Goal: Task Accomplishment & Management: Manage account settings

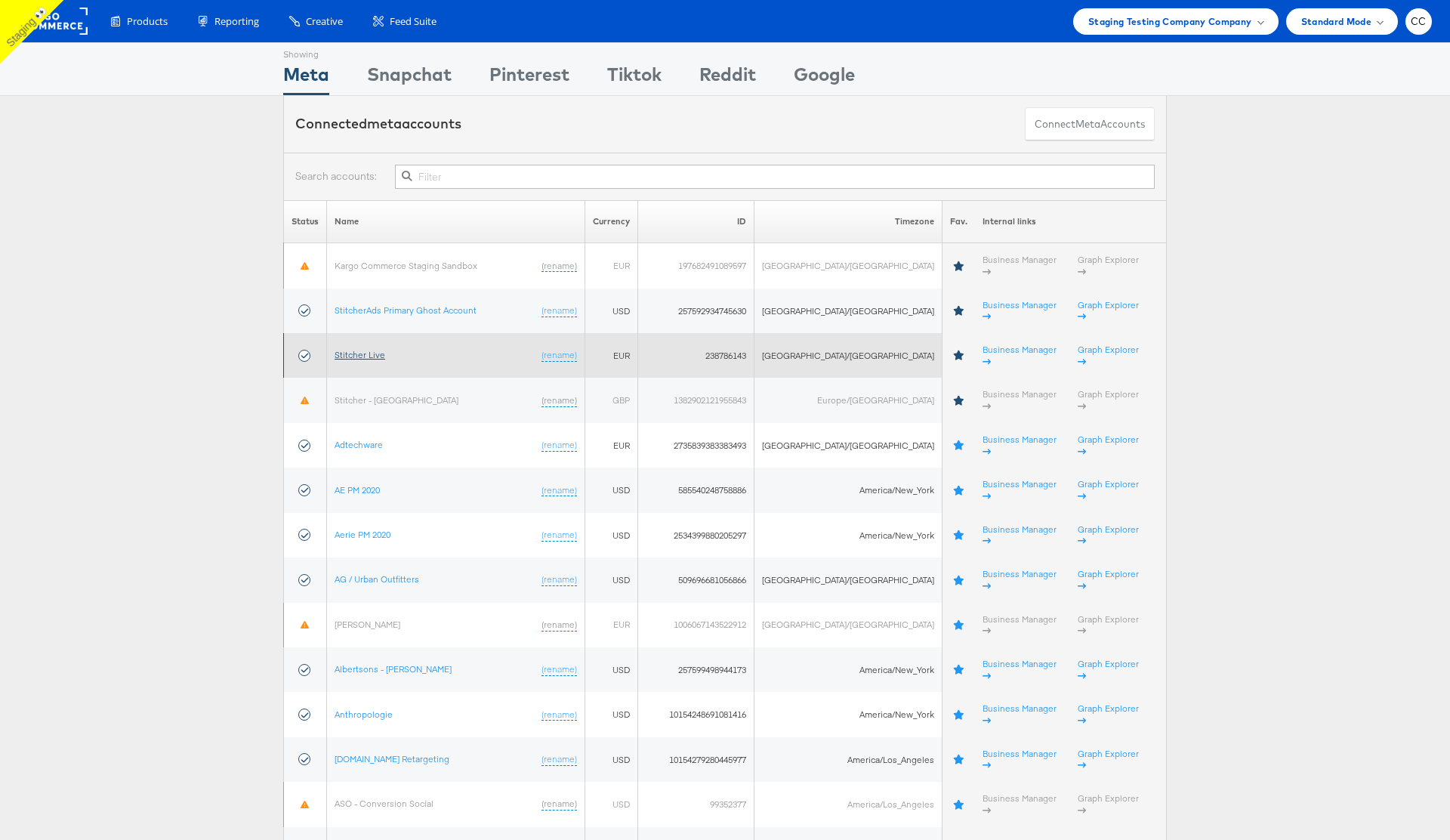
click at [361, 349] on link "Stitcher Live" at bounding box center [360, 354] width 51 height 12
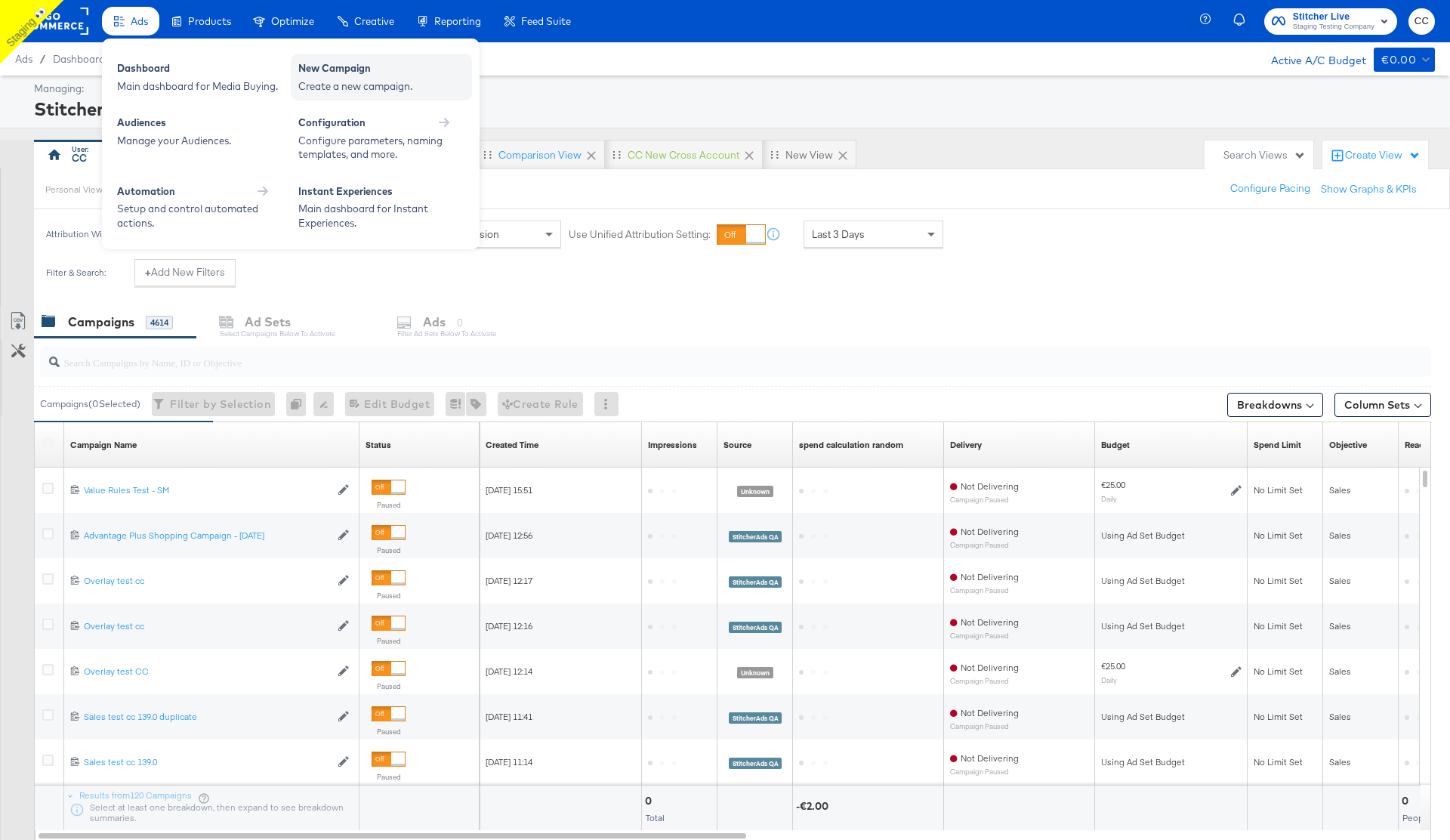
click at [367, 79] on div "Create a new campaign." at bounding box center [382, 86] width 166 height 14
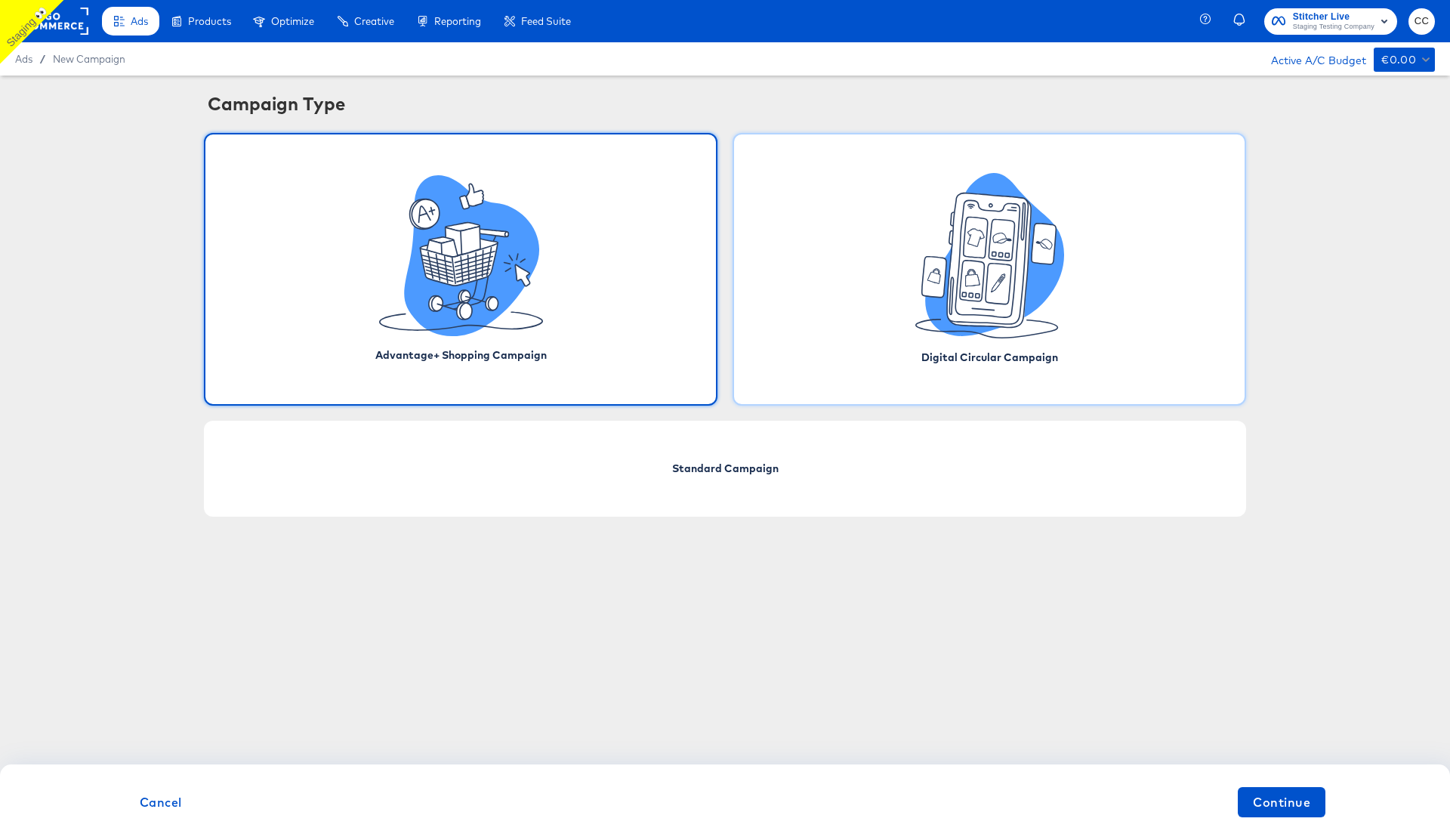
click at [953, 333] on icon at bounding box center [995, 255] width 139 height 163
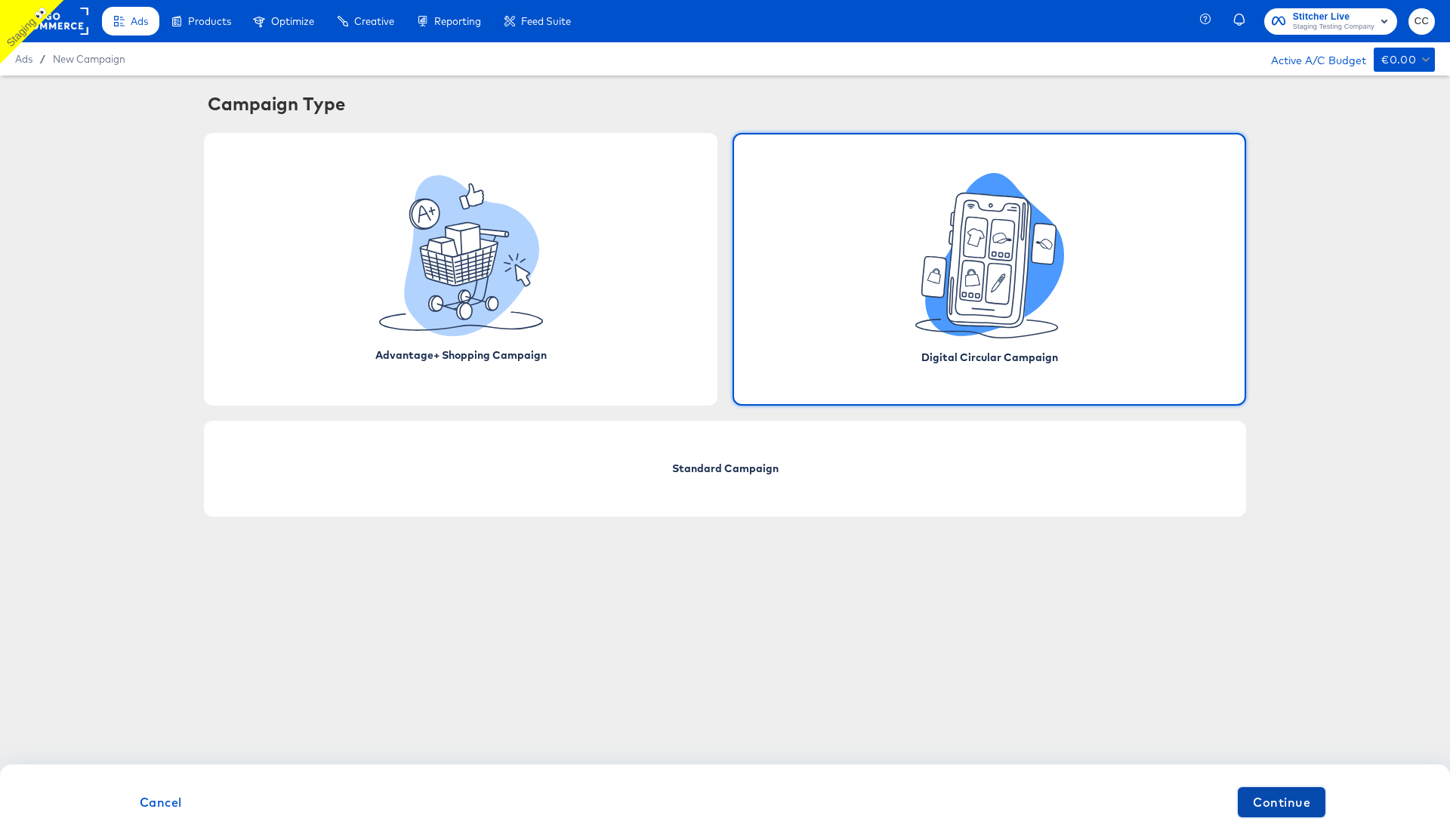
click at [1274, 799] on span "Continue" at bounding box center [1282, 802] width 58 height 21
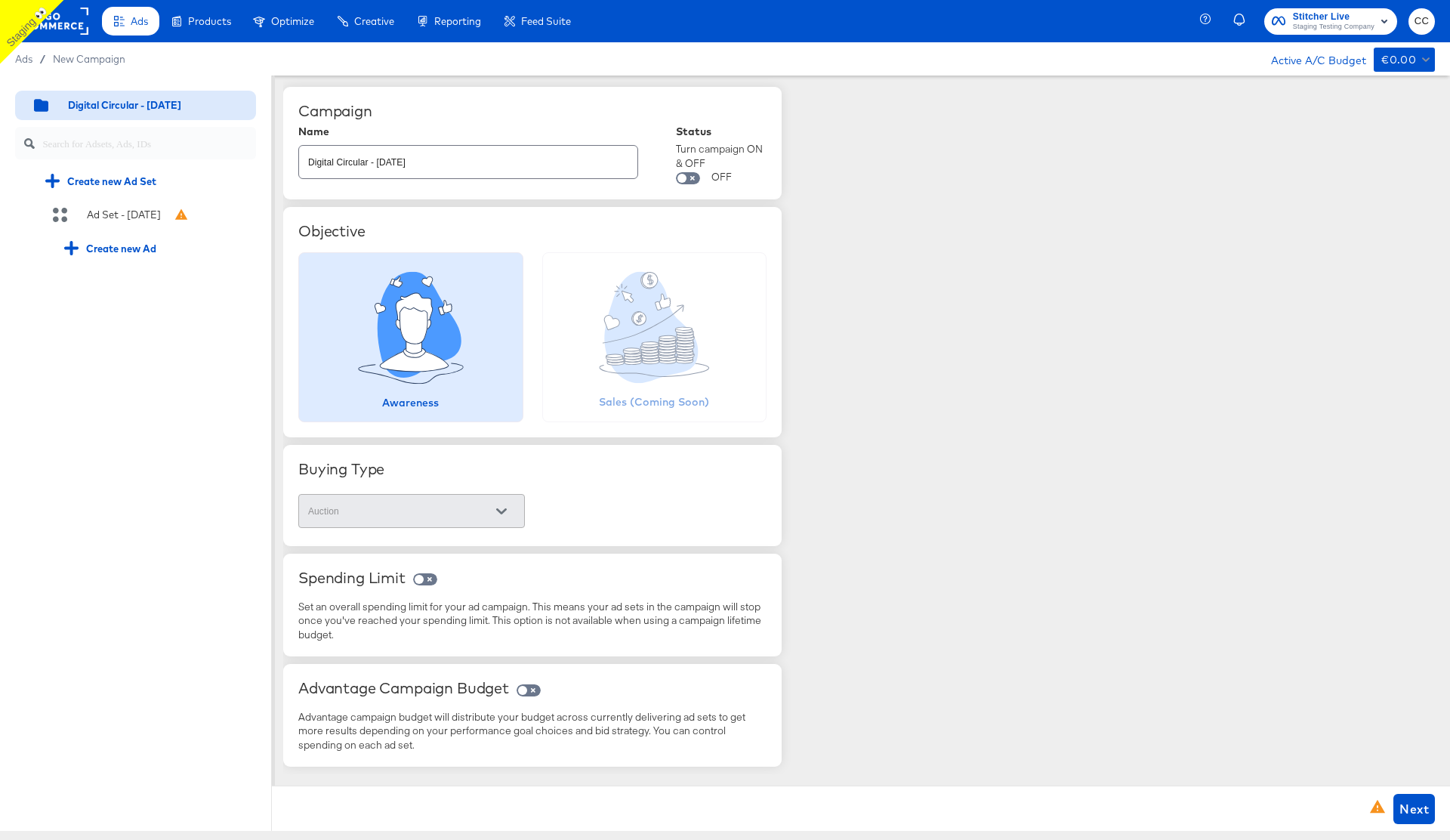
click at [308, 159] on input "Digital Circular - 15 Oct" at bounding box center [468, 156] width 338 height 33
type input "139.0 cc Digital Circular - 15 Oct"
click at [1410, 812] on span "Next" at bounding box center [1414, 808] width 30 height 21
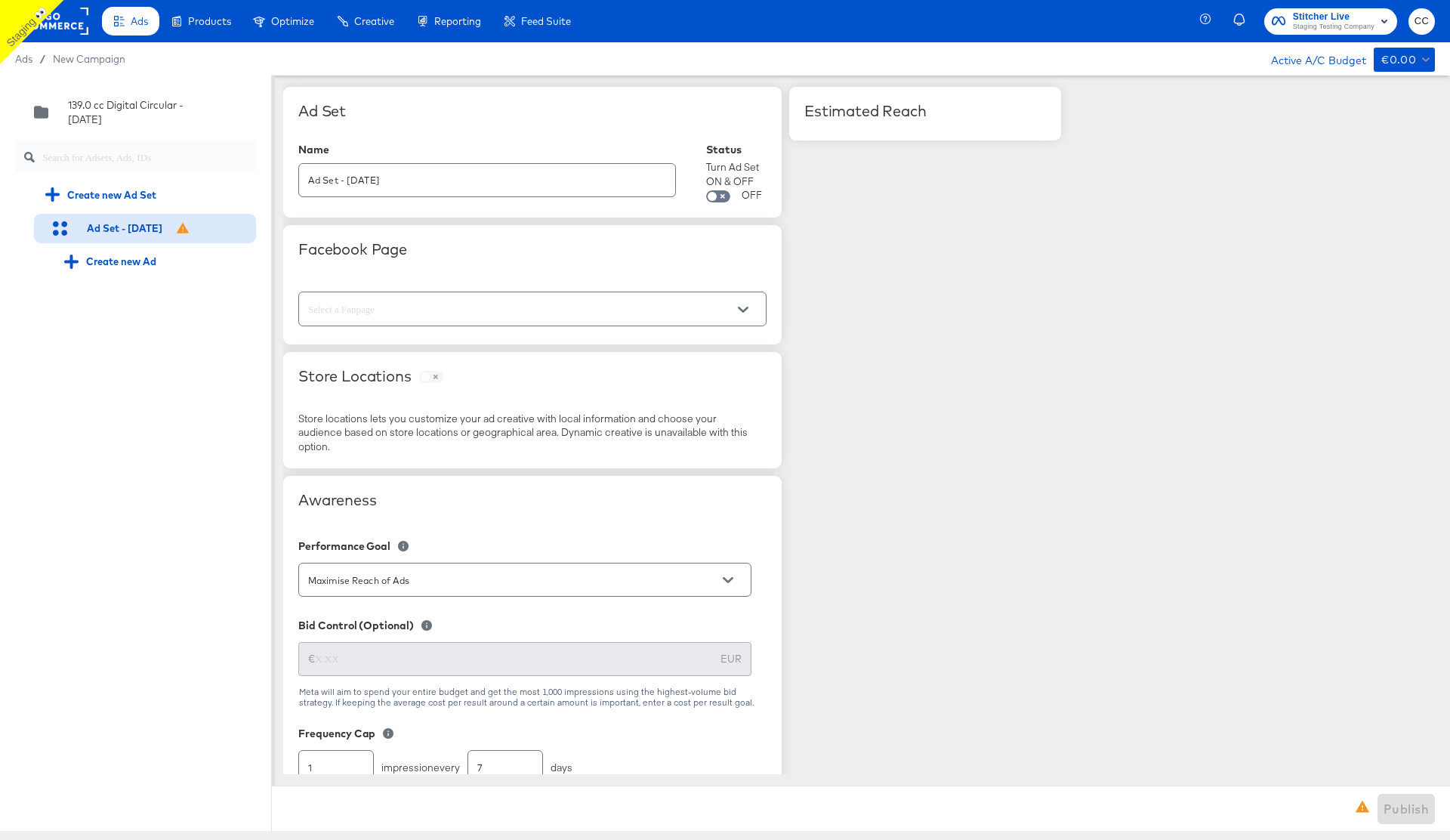
click at [416, 311] on input "text" at bounding box center [521, 309] width 431 height 17
click at [410, 353] on li "Staging" at bounding box center [532, 347] width 467 height 24
type input "Staging"
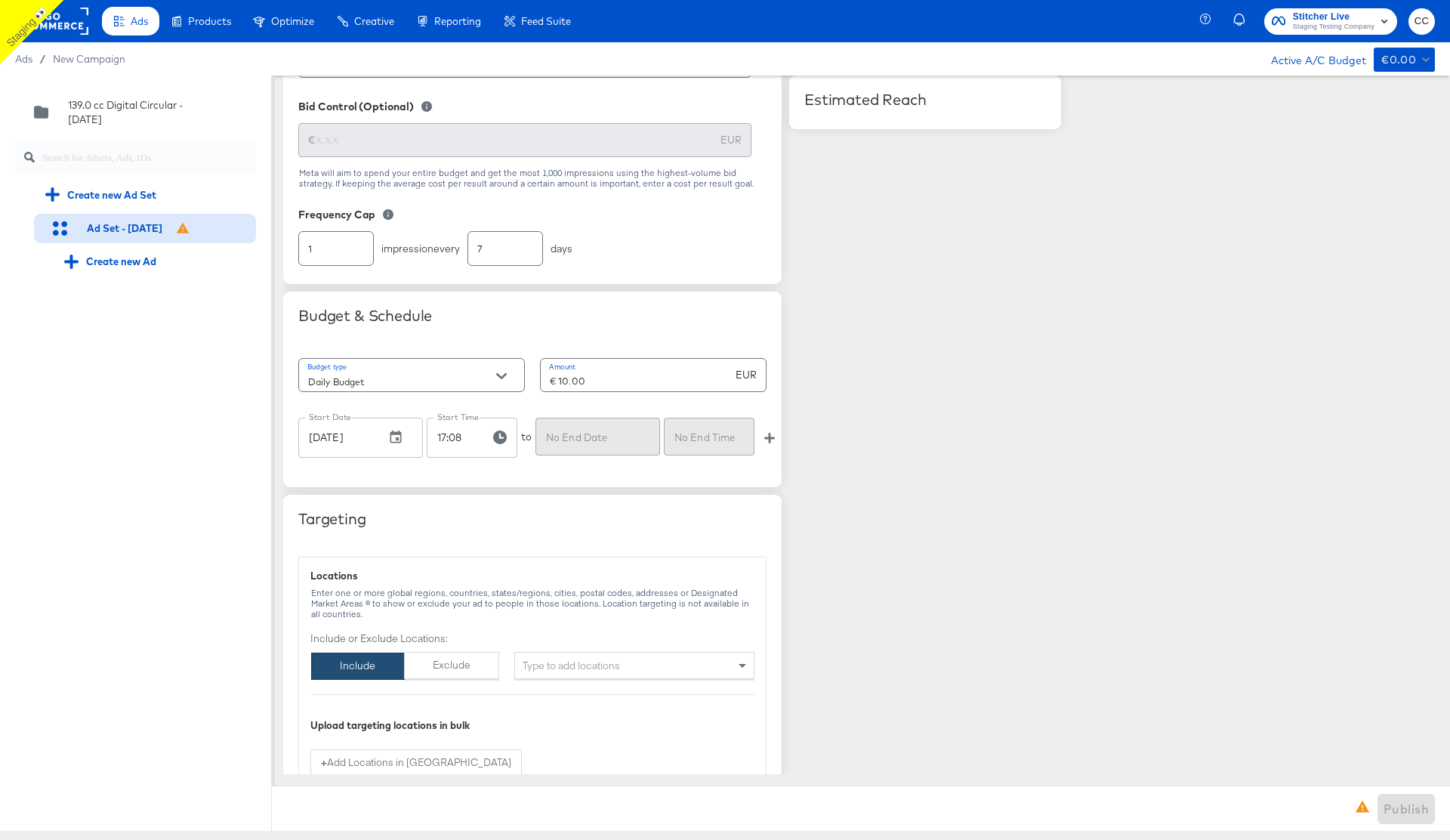
scroll to position [609, 0]
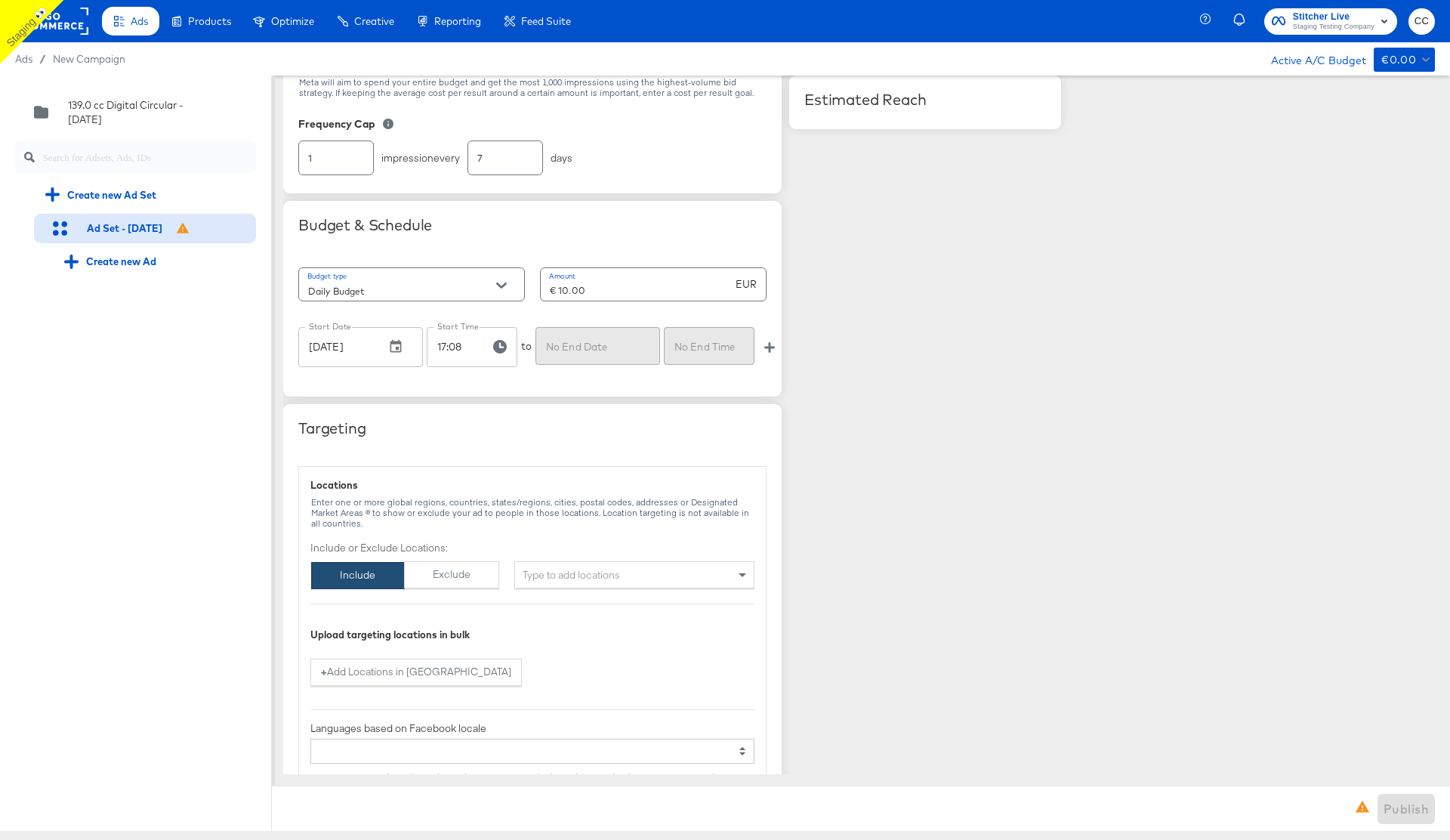
type input "Staging"
click at [570, 577] on div "Type to add locations" at bounding box center [634, 574] width 240 height 27
type input "usa"
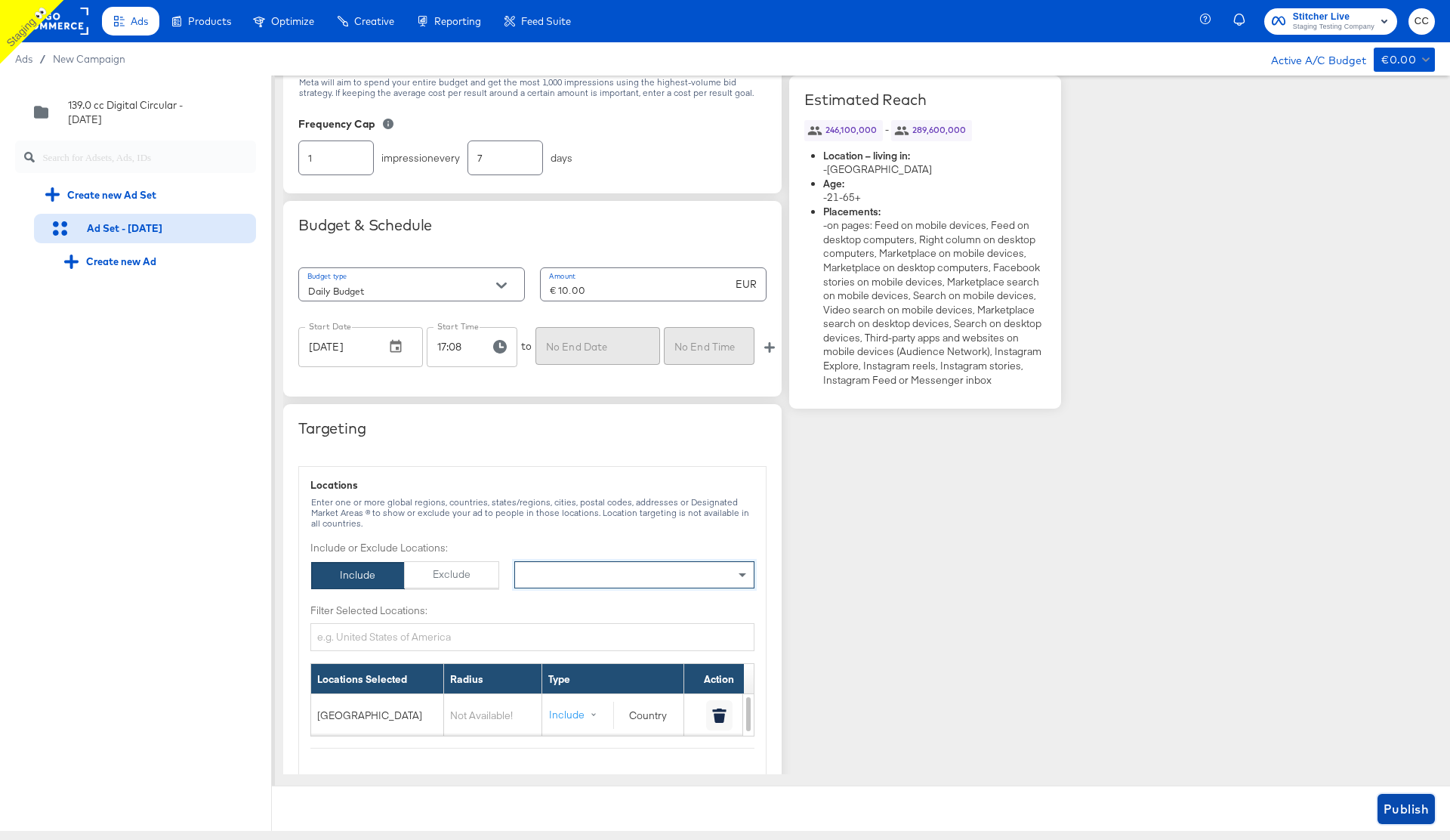
click at [1400, 811] on span "Publish" at bounding box center [1406, 808] width 45 height 21
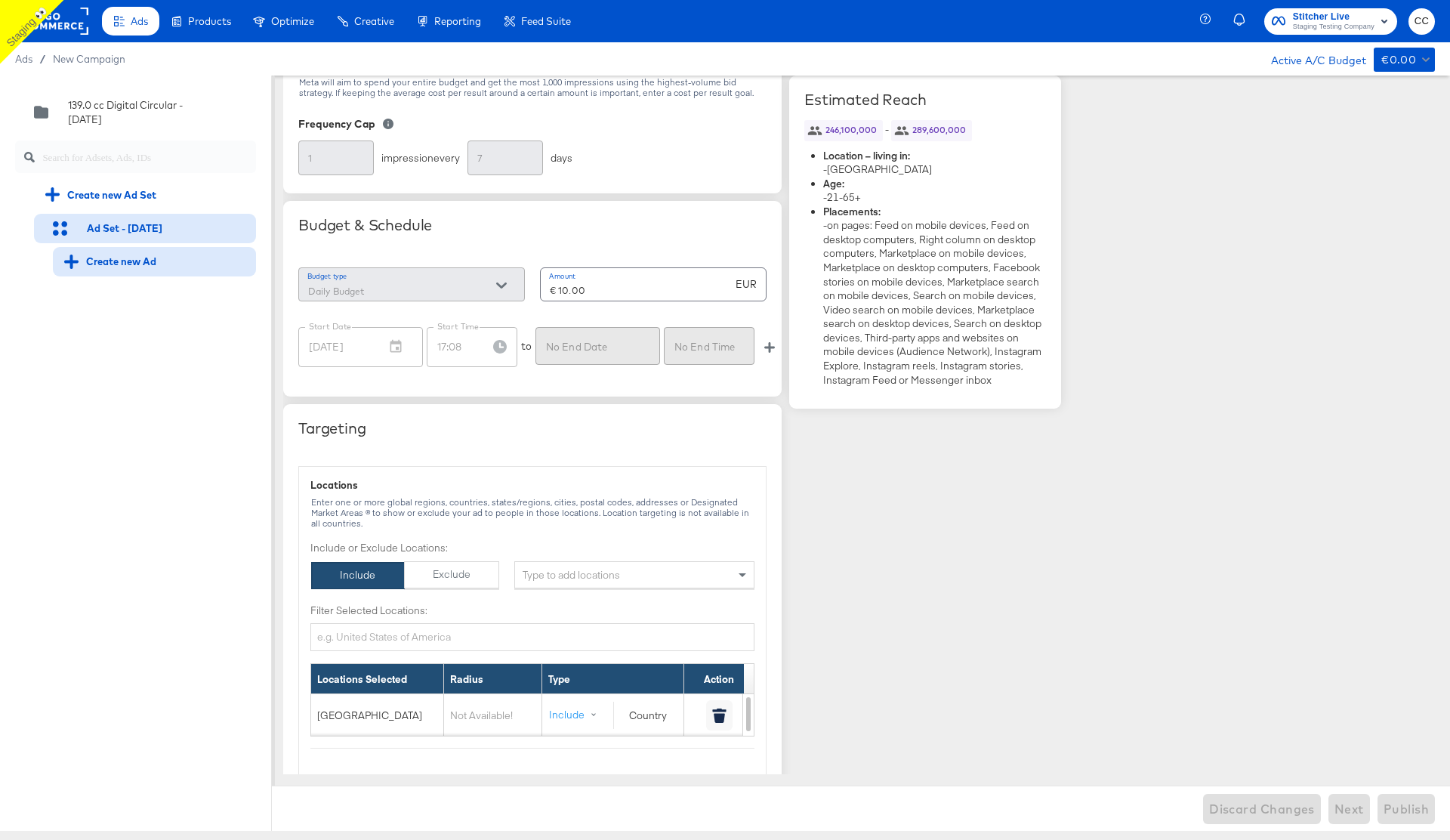
click at [127, 261] on div "Create new Ad" at bounding box center [110, 262] width 92 height 14
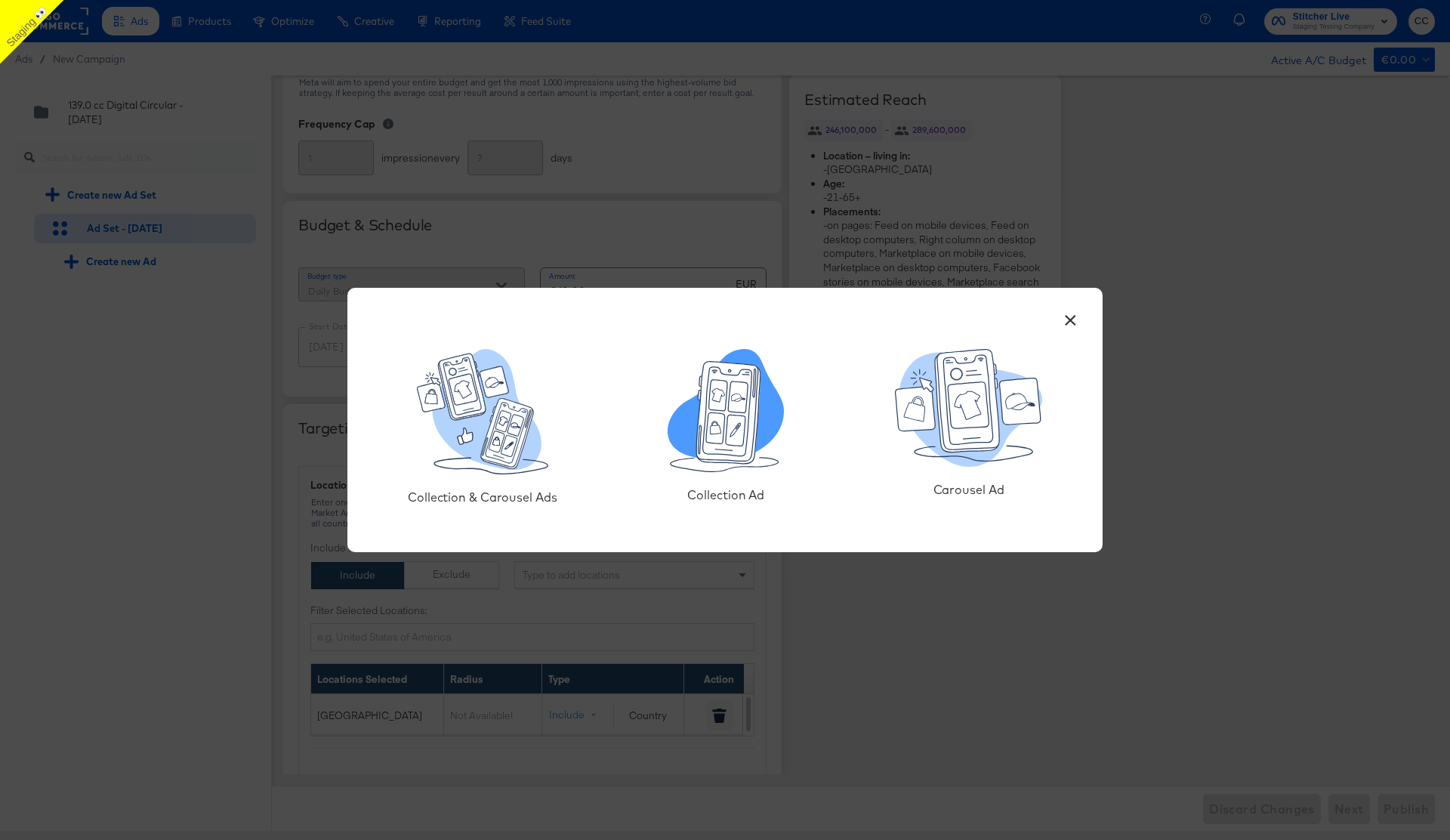
click at [749, 426] on icon at bounding box center [729, 413] width 64 height 102
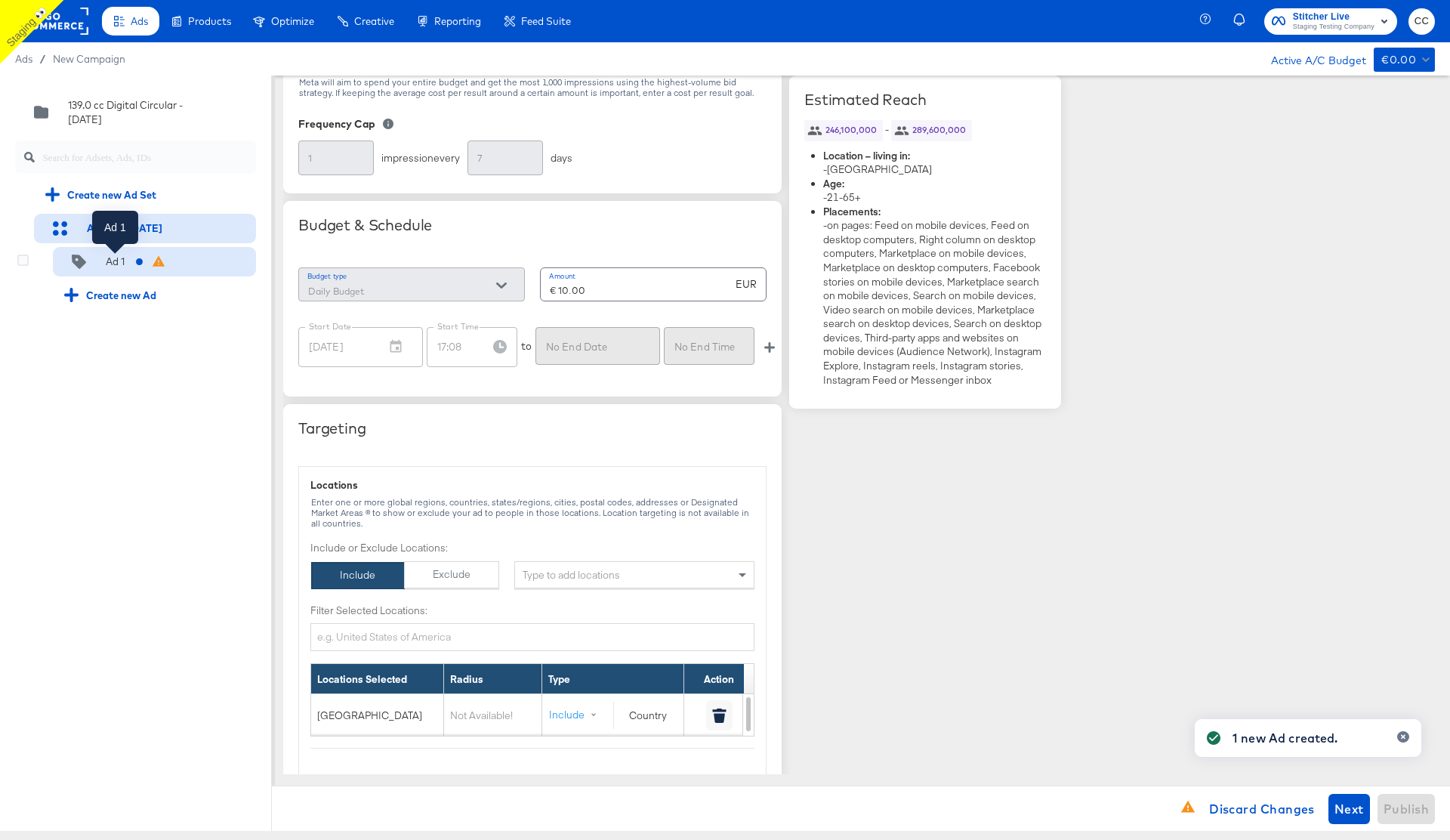
click at [122, 259] on div "Ad 1" at bounding box center [115, 262] width 19 height 14
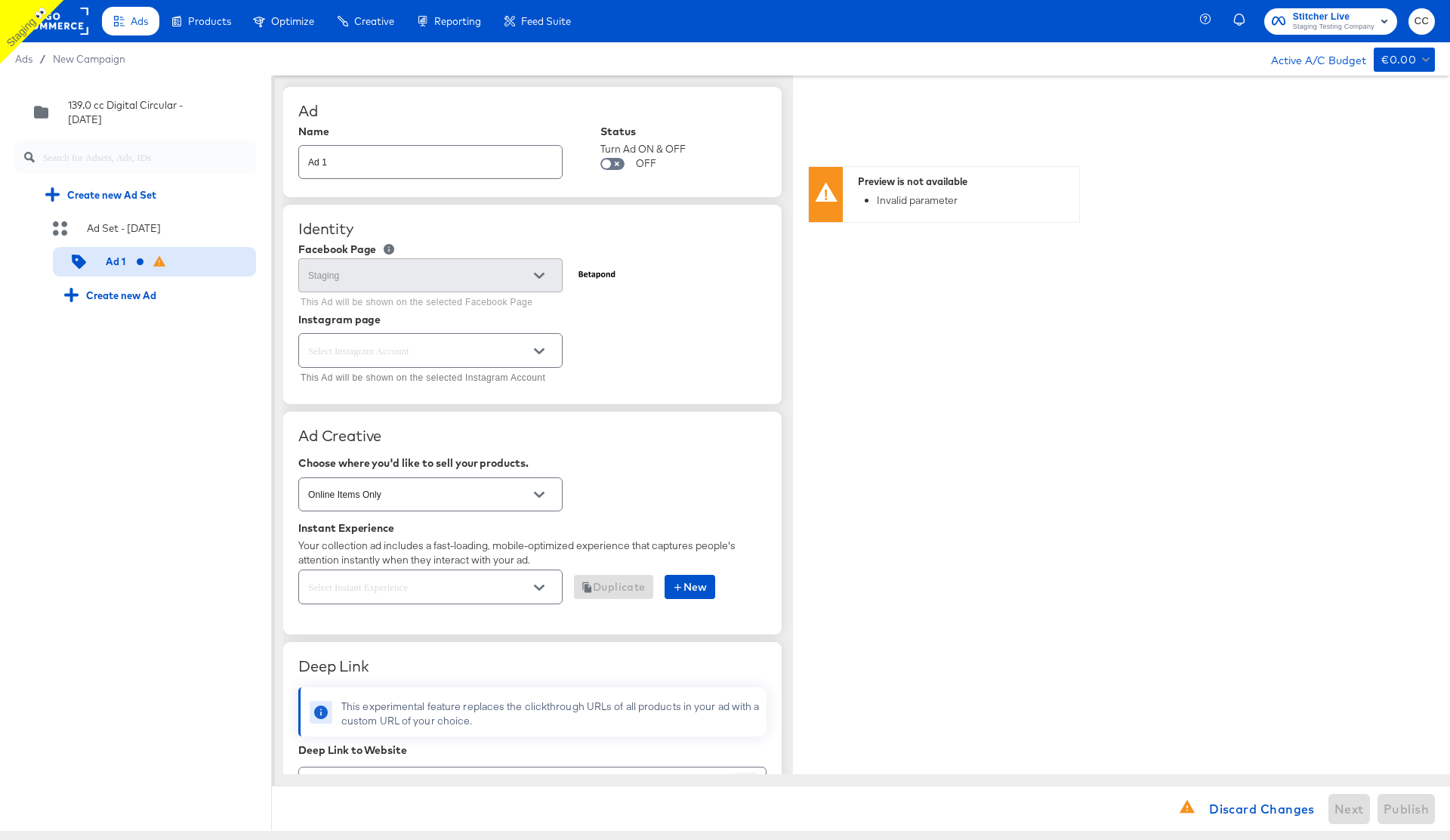
click at [539, 350] on icon "Open" at bounding box center [539, 351] width 11 height 11
click at [418, 415] on li "Page-backed Instagram Account" at bounding box center [430, 413] width 263 height 24
type textarea "x"
type input "Page-backed Instagram Account"
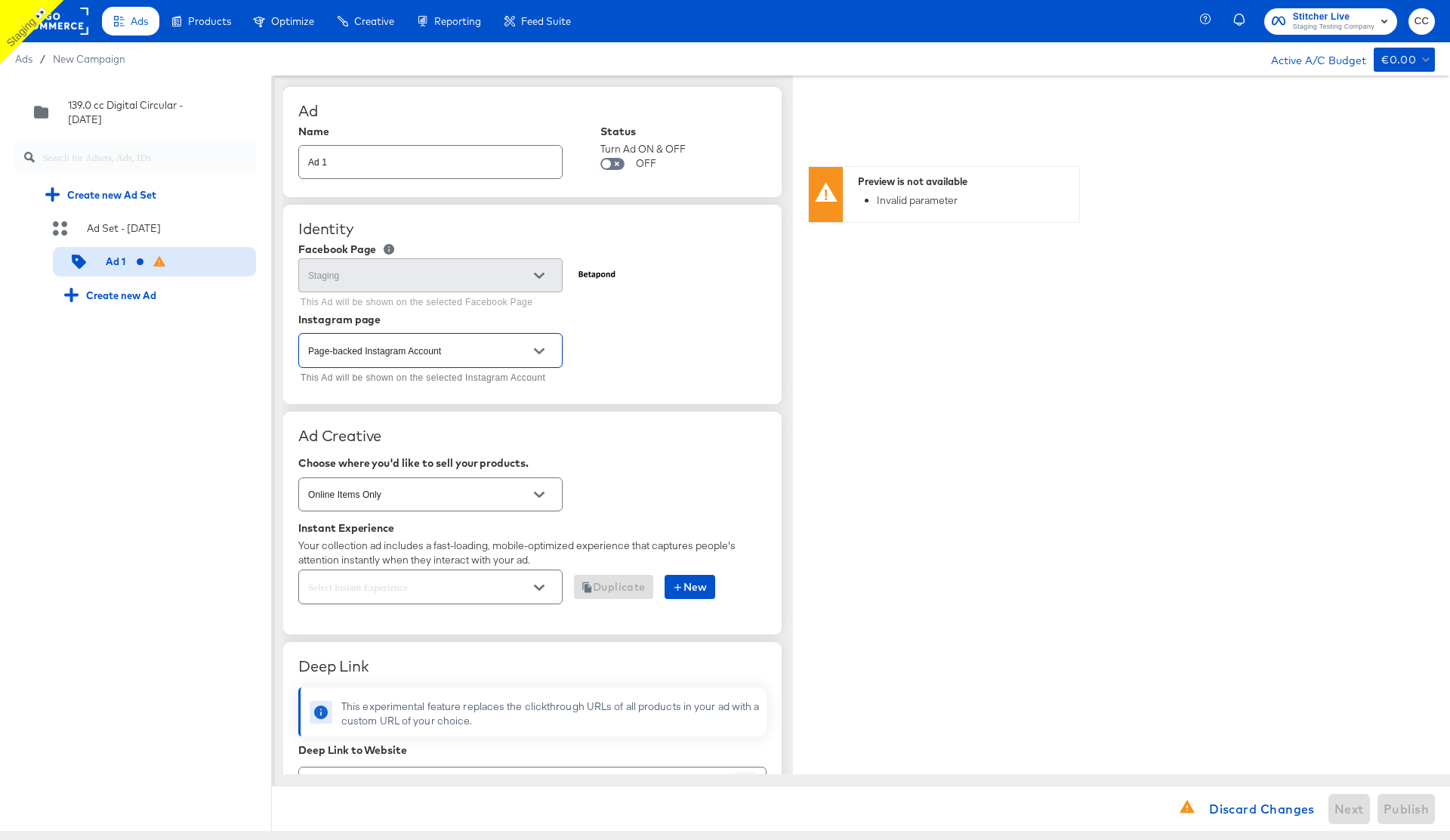
click at [539, 590] on icon "Open" at bounding box center [539, 587] width 11 height 6
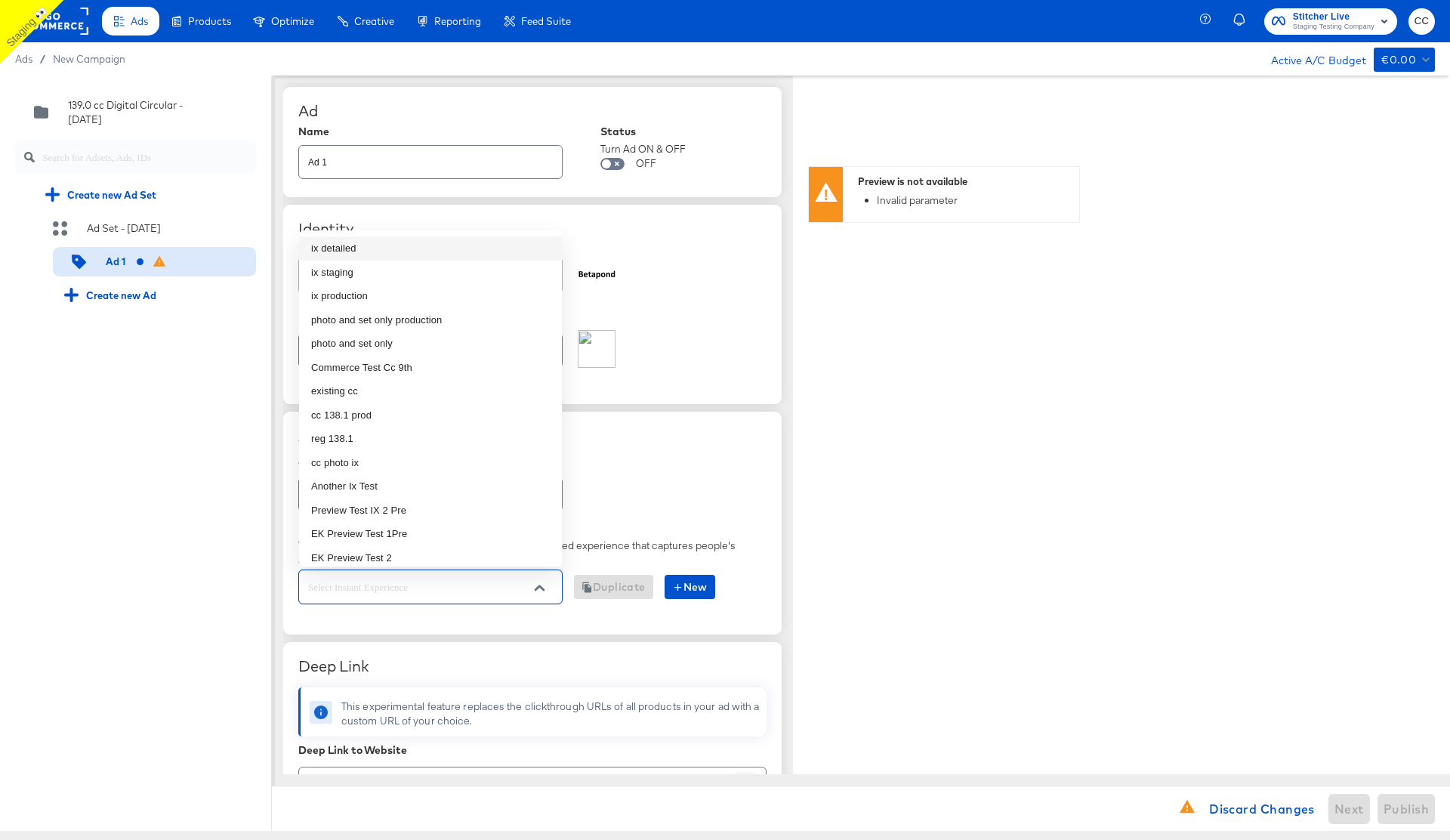
click at [368, 252] on li "ix detailed" at bounding box center [430, 248] width 263 height 24
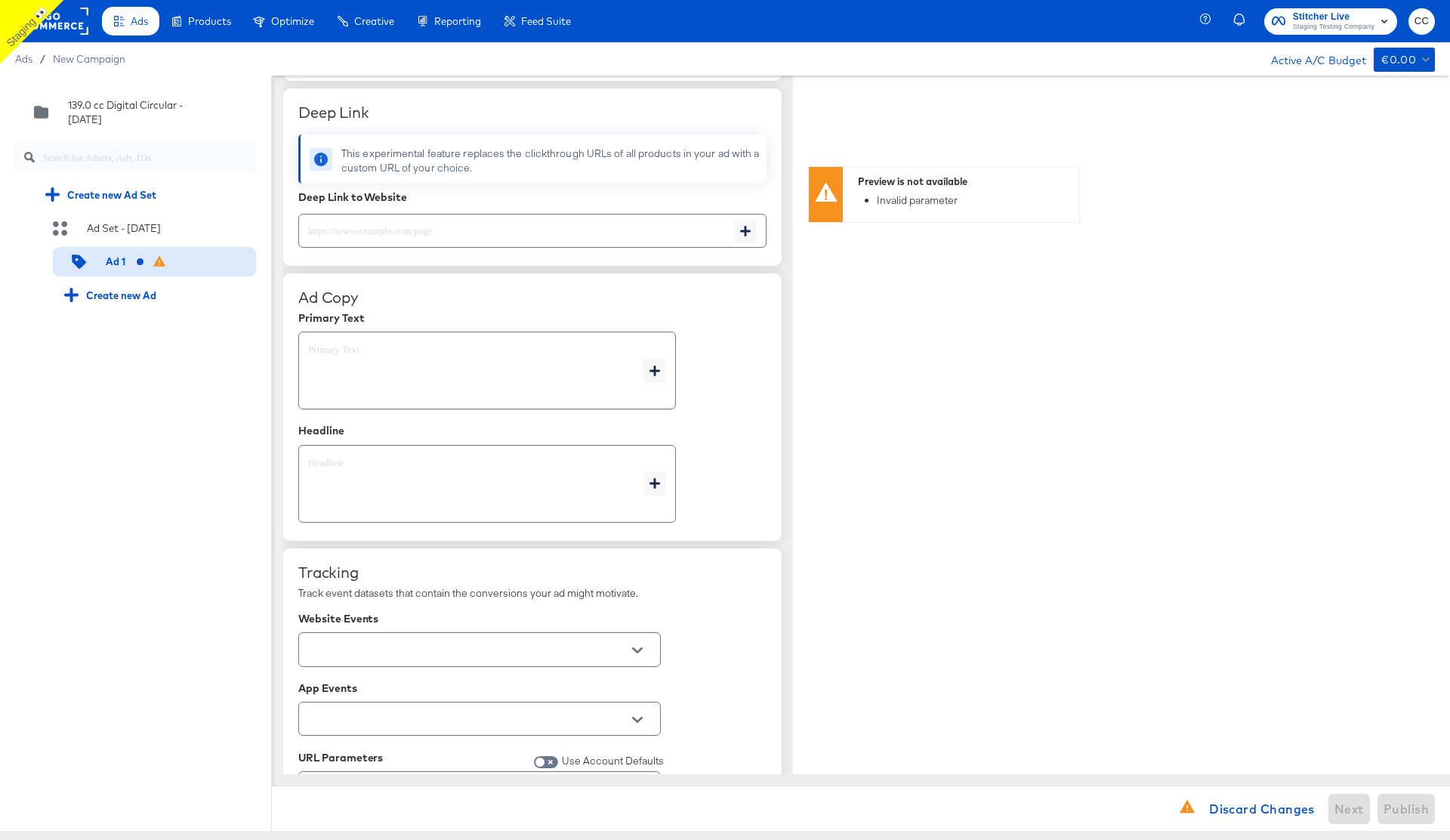
scroll to position [517, 0]
click at [412, 349] on textarea at bounding box center [476, 367] width 336 height 54
type textarea "x"
type textarea "S"
type textarea "x"
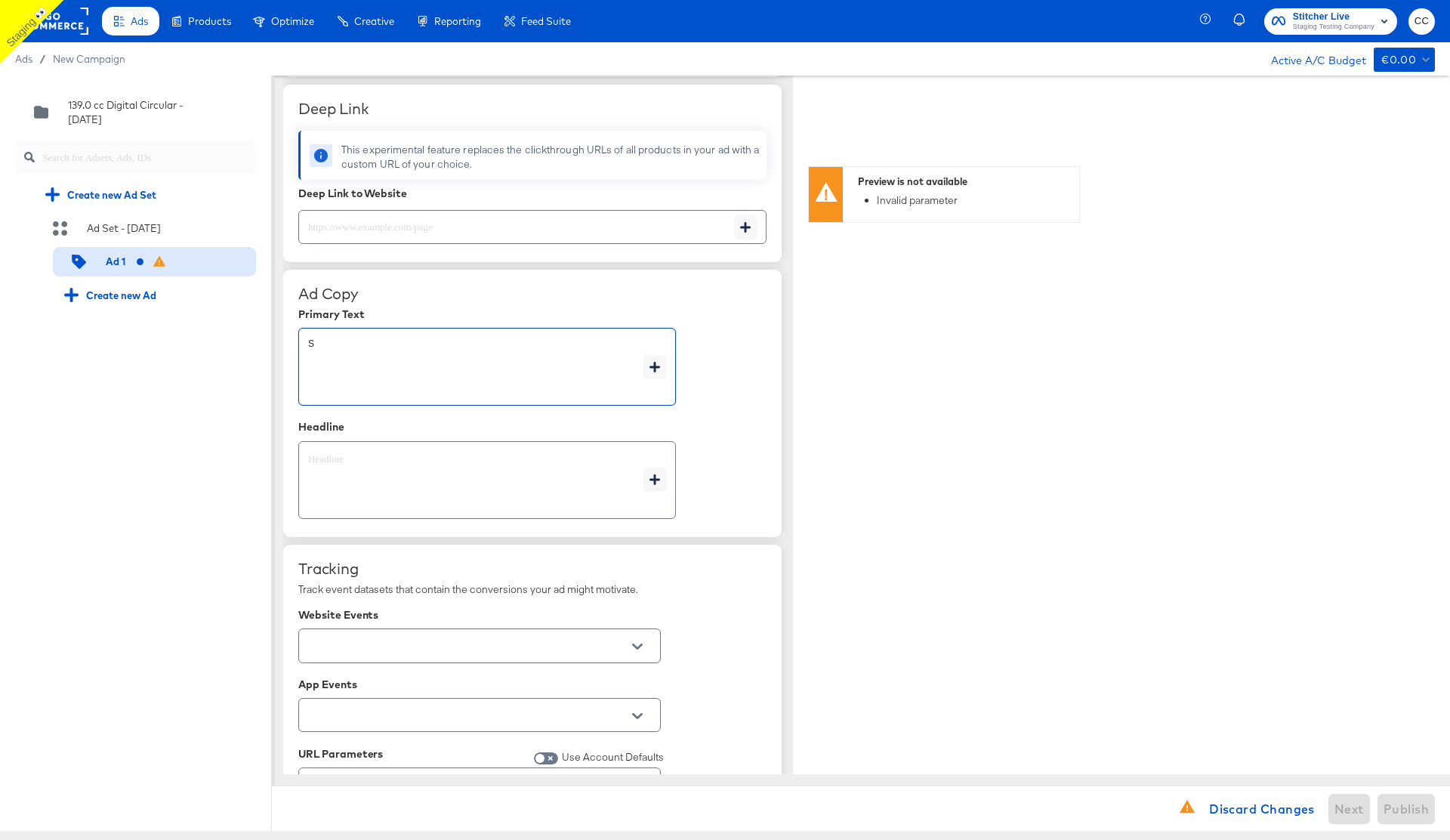
type textarea "Sl"
type textarea "x"
type textarea "Sle"
type textarea "x"
type textarea "Sle"
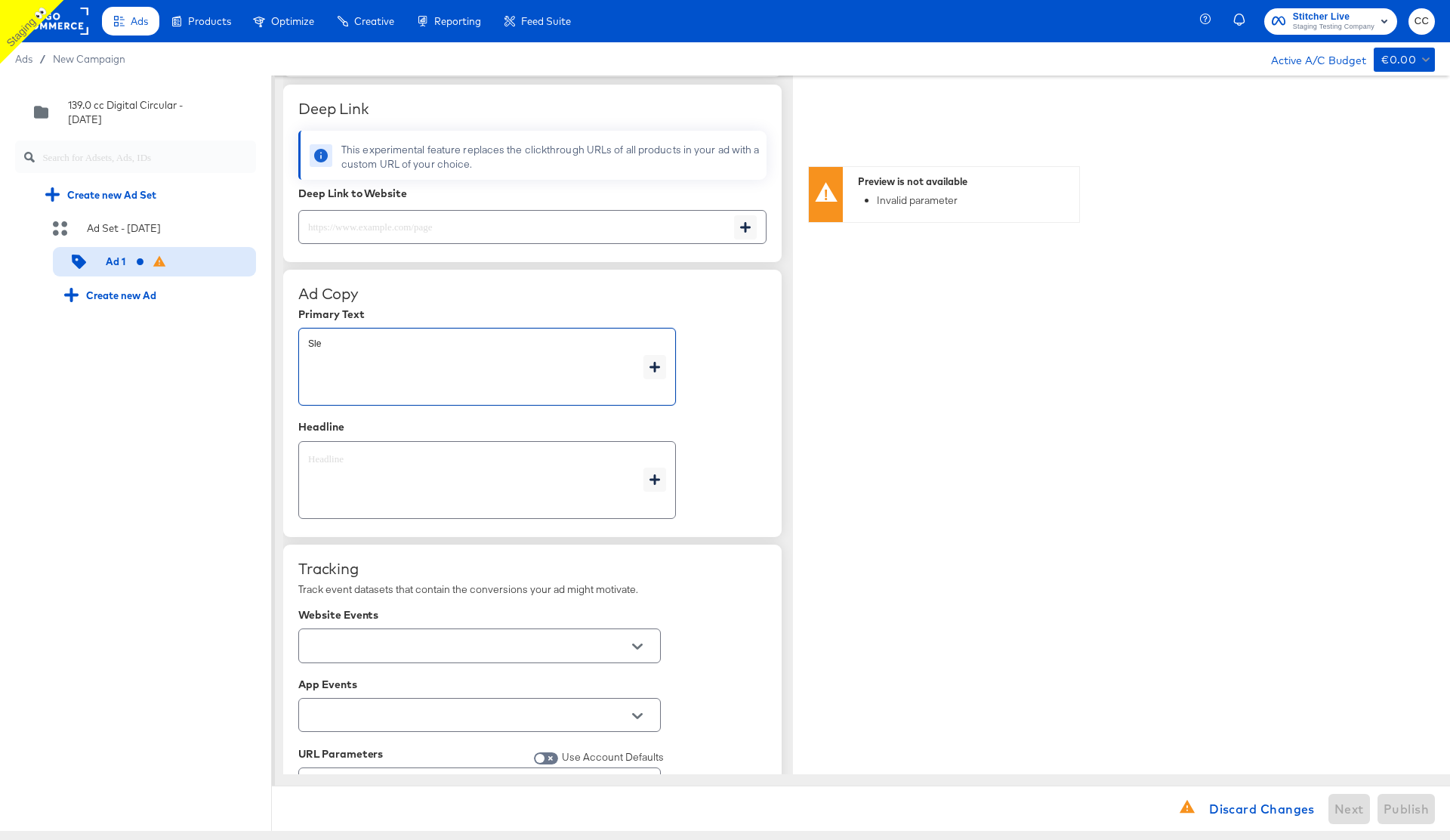
type textarea "x"
type textarea "Sle t"
type textarea "x"
type textarea "Sle"
type textarea "x"
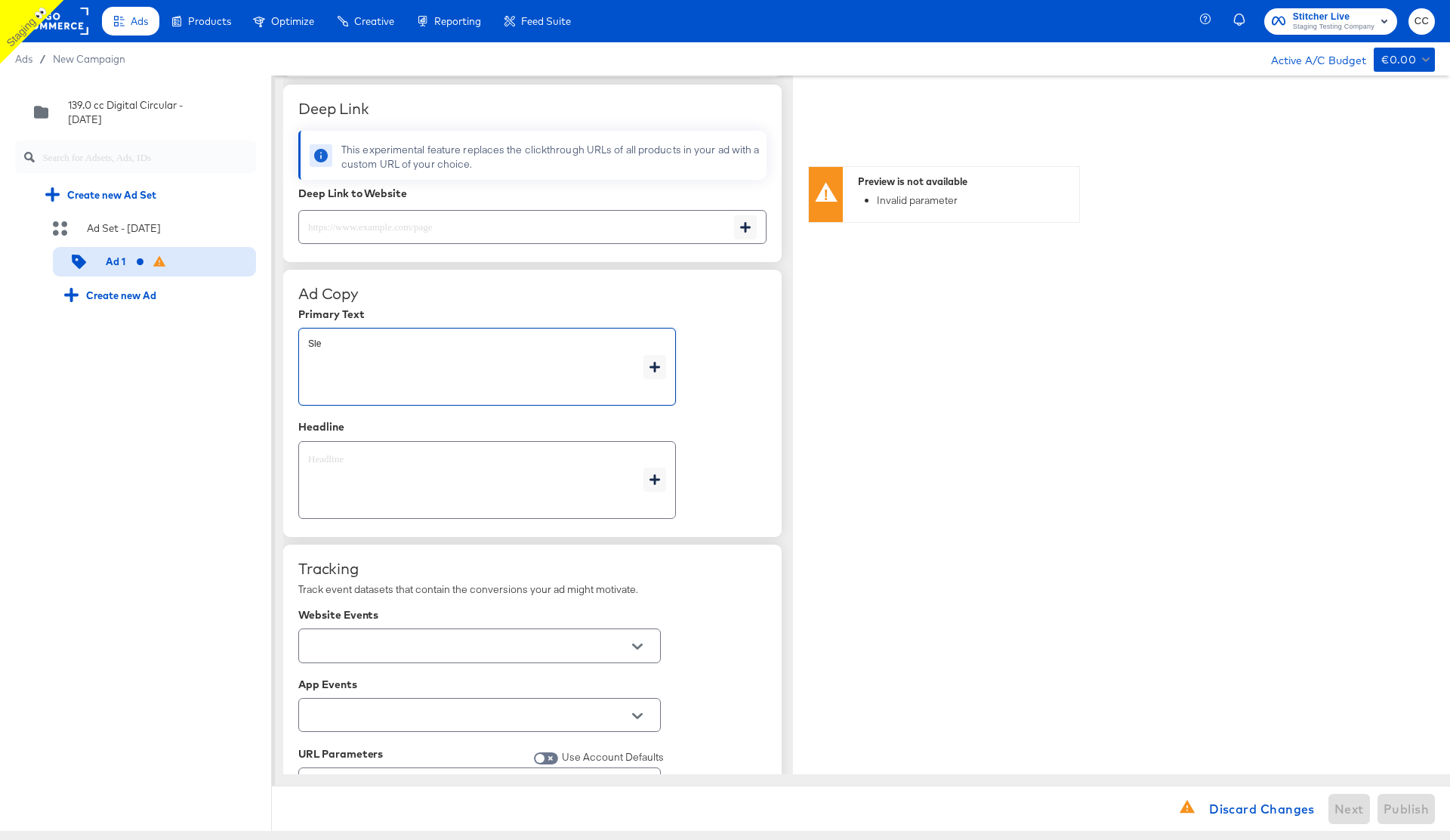
type textarea "Sle"
type textarea "x"
type textarea "Sl"
type textarea "x"
type textarea "S"
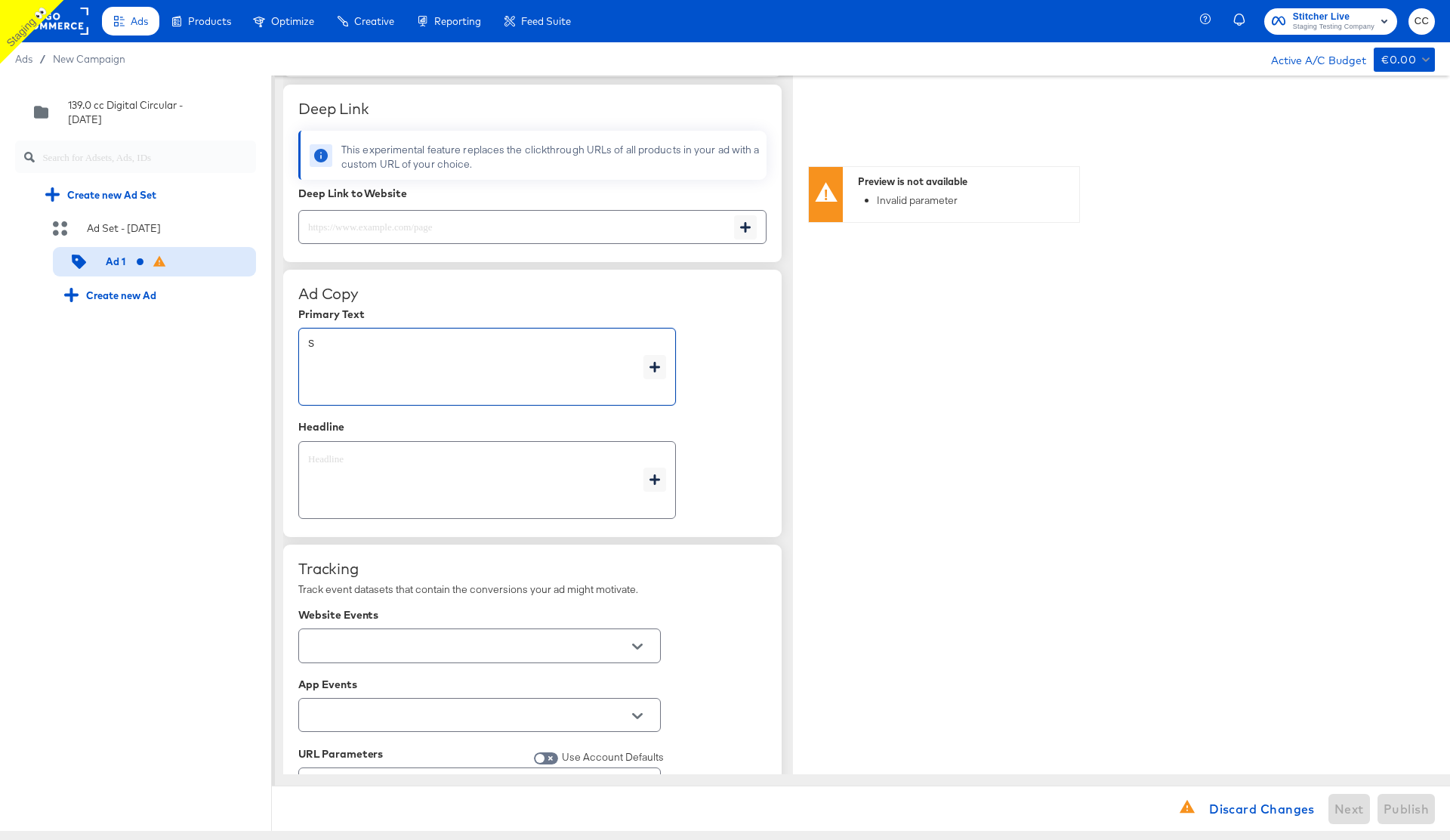
type textarea "x"
type textarea "Sa"
type textarea "x"
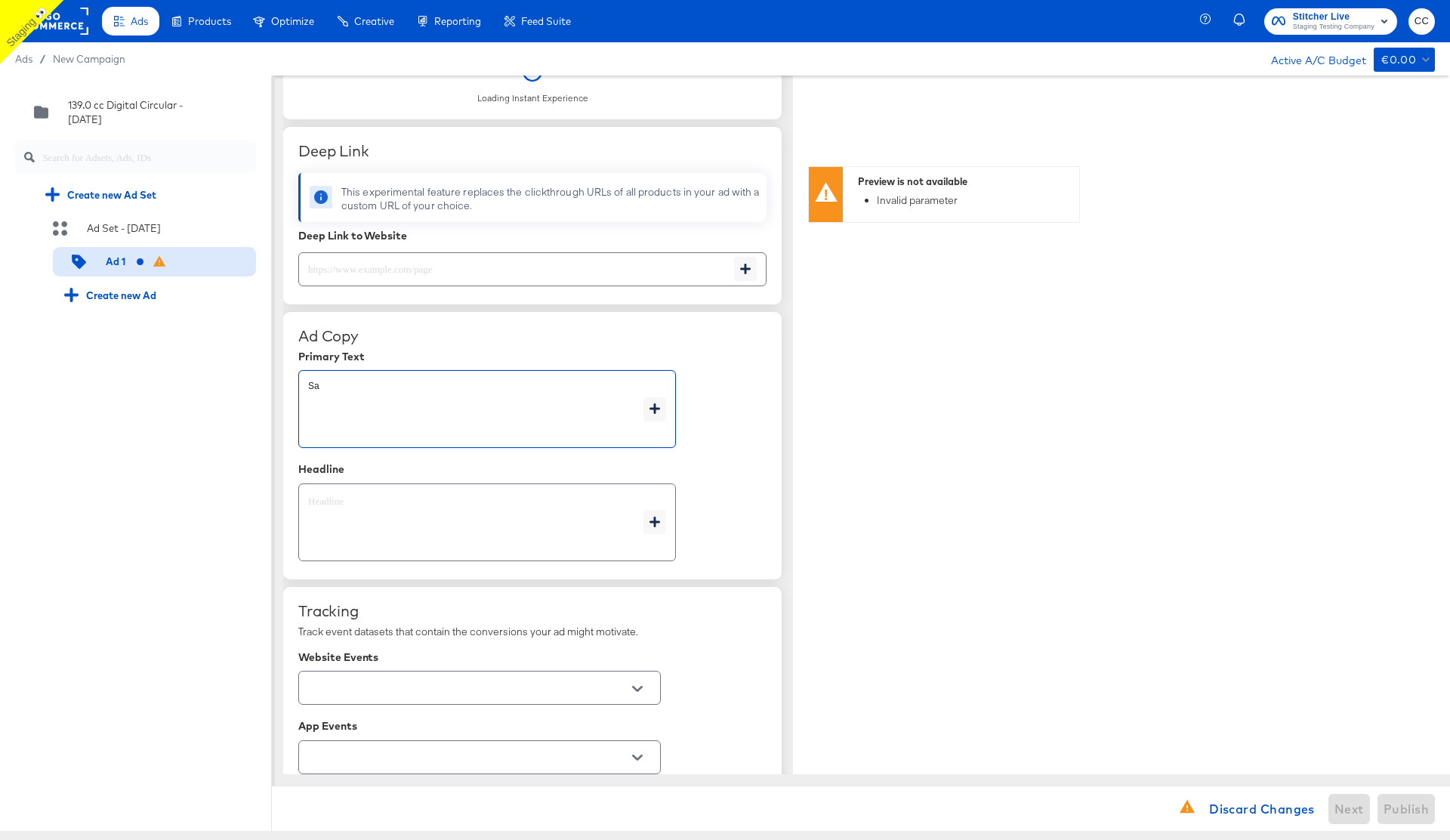
type textarea "Sal"
type textarea "x"
type textarea "Sale"
type textarea "x"
type textarea "Sale"
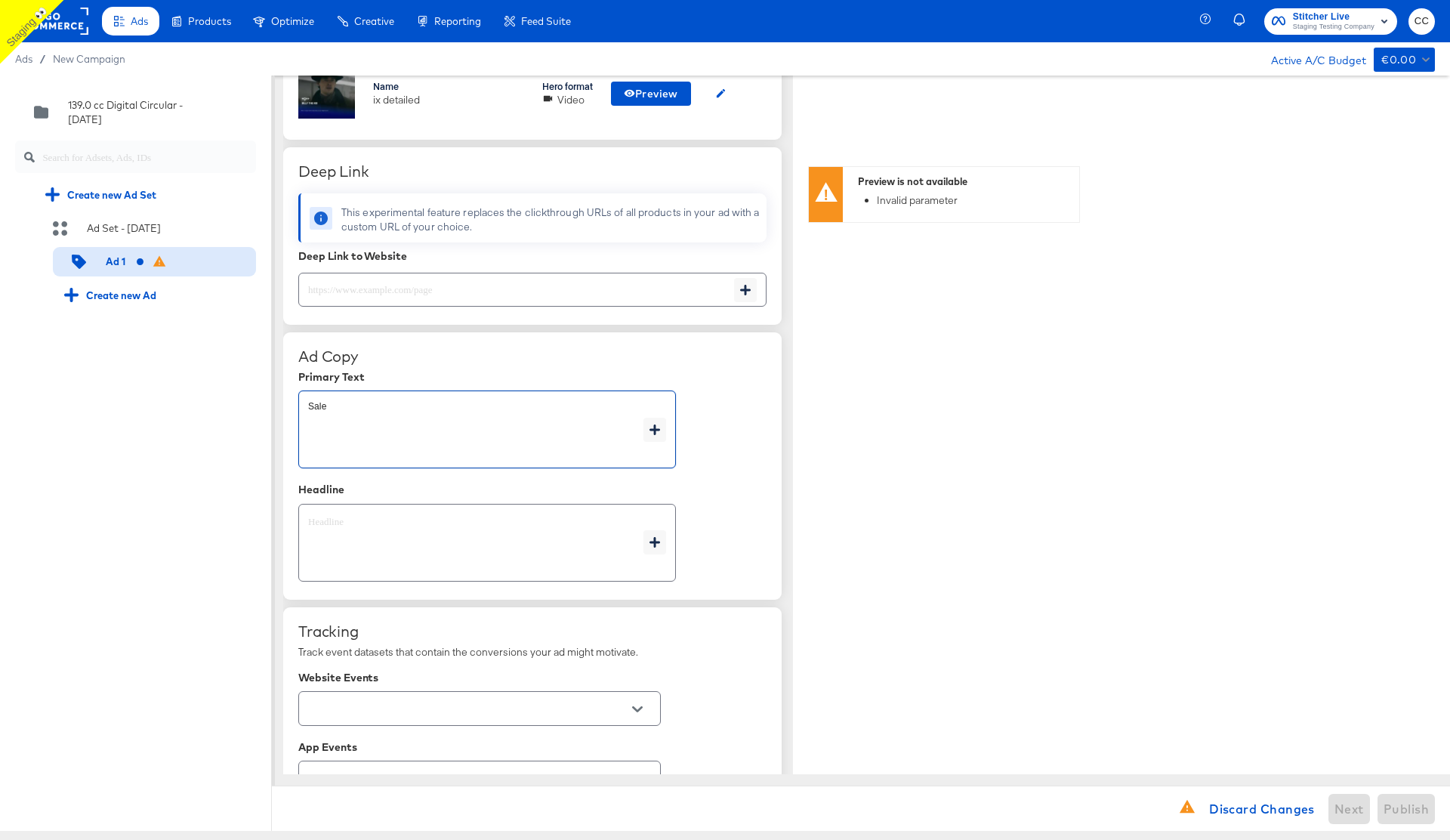
type textarea "x"
type textarea "Sale t"
type textarea "x"
type textarea "Sale to"
type textarea "x"
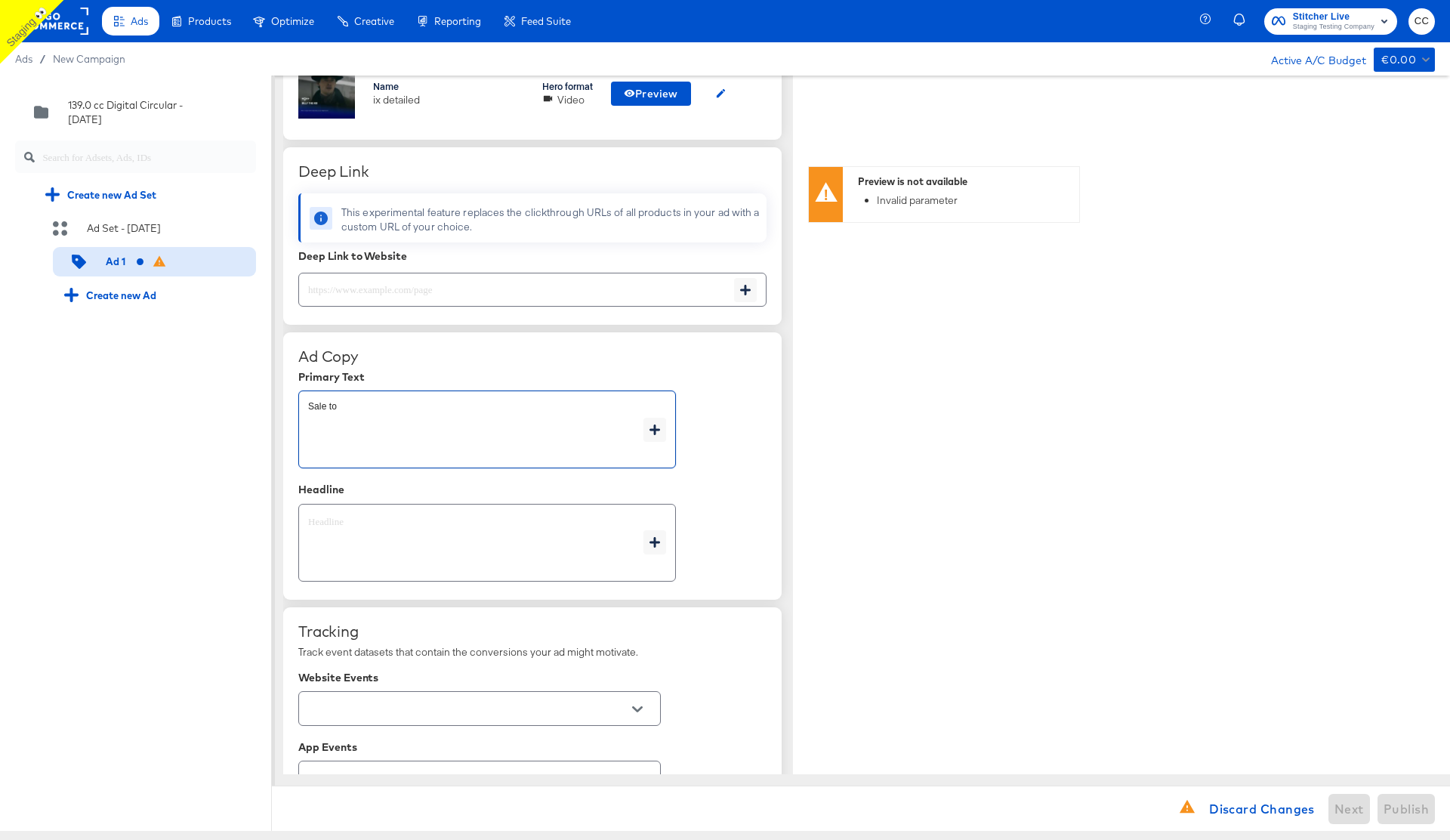
type textarea "Sale tod"
type textarea "x"
type textarea "Sale toda"
type textarea "x"
type textarea "Sale today"
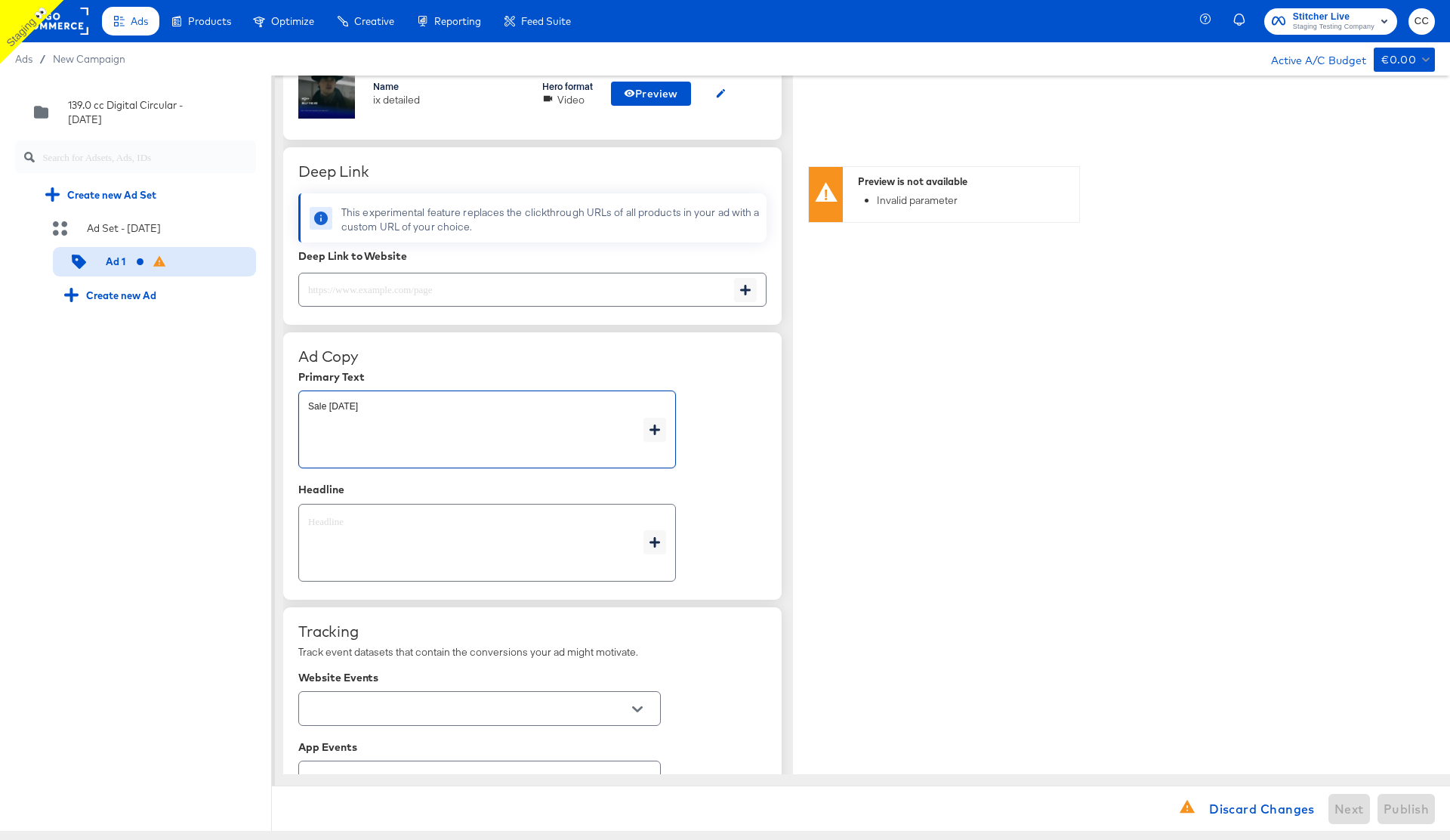
type textarea "x"
type textarea "Sale today!"
type textarea "x"
type textarea "Sale today!"
type textarea "x"
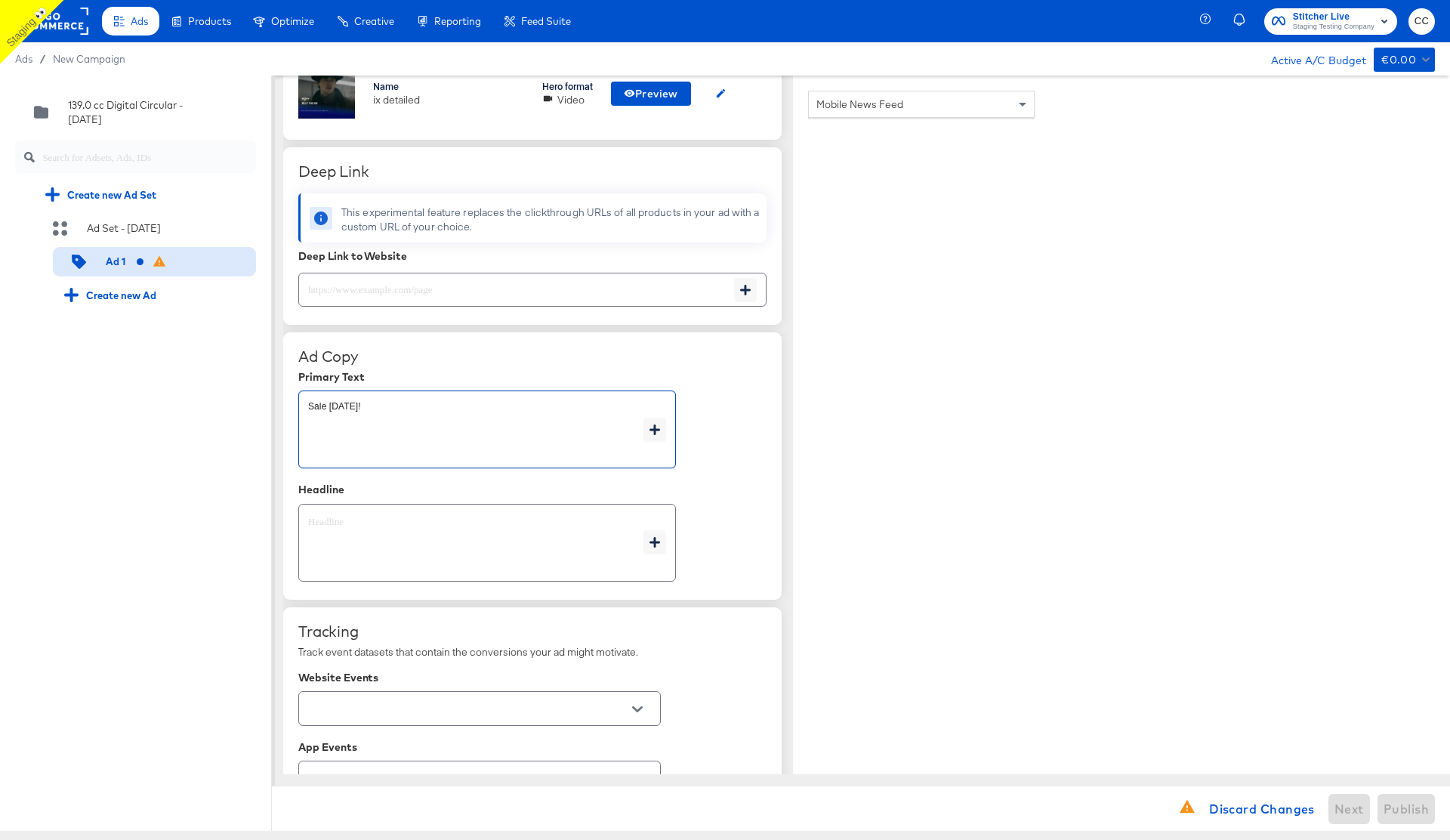
click at [434, 543] on textarea at bounding box center [476, 543] width 336 height 54
type textarea "x"
type textarea "S"
type textarea "x"
type textarea "Sa"
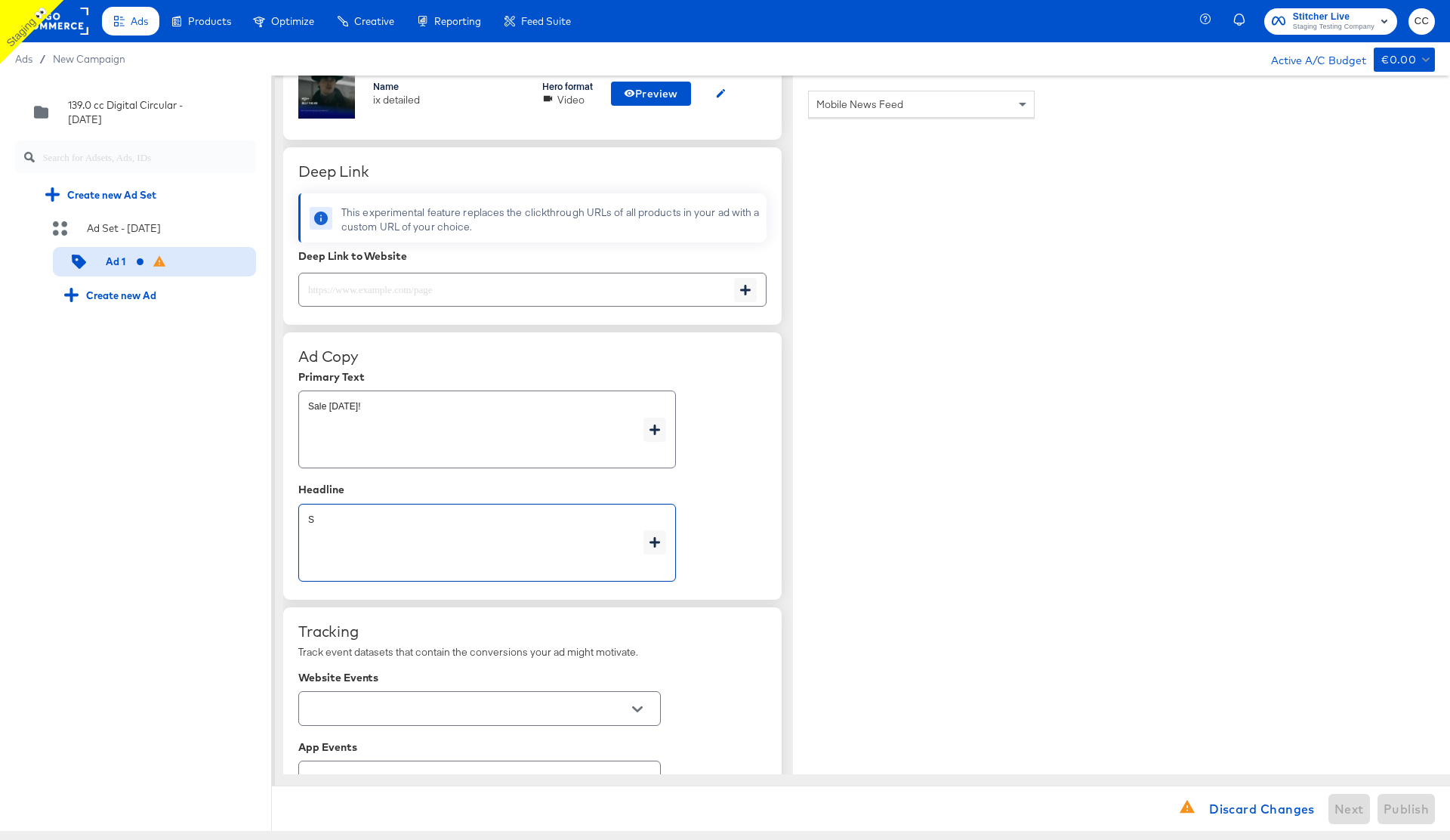
type textarea "x"
type textarea "Sal"
type textarea "x"
type textarea "Sale"
type textarea "x"
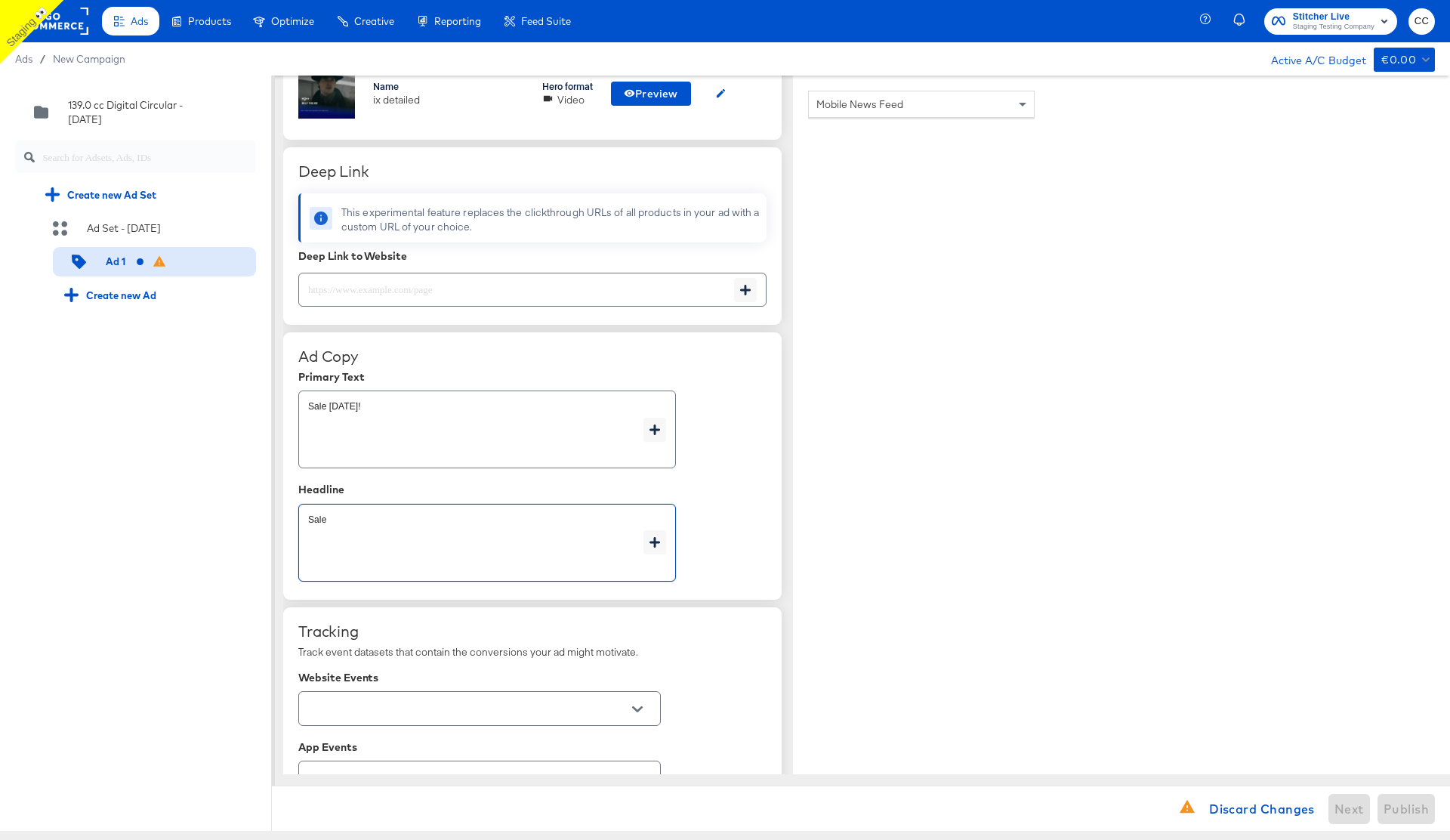
type textarea "Sale"
type textarea "x"
type textarea "Sale n"
type textarea "x"
type textarea "Sale no"
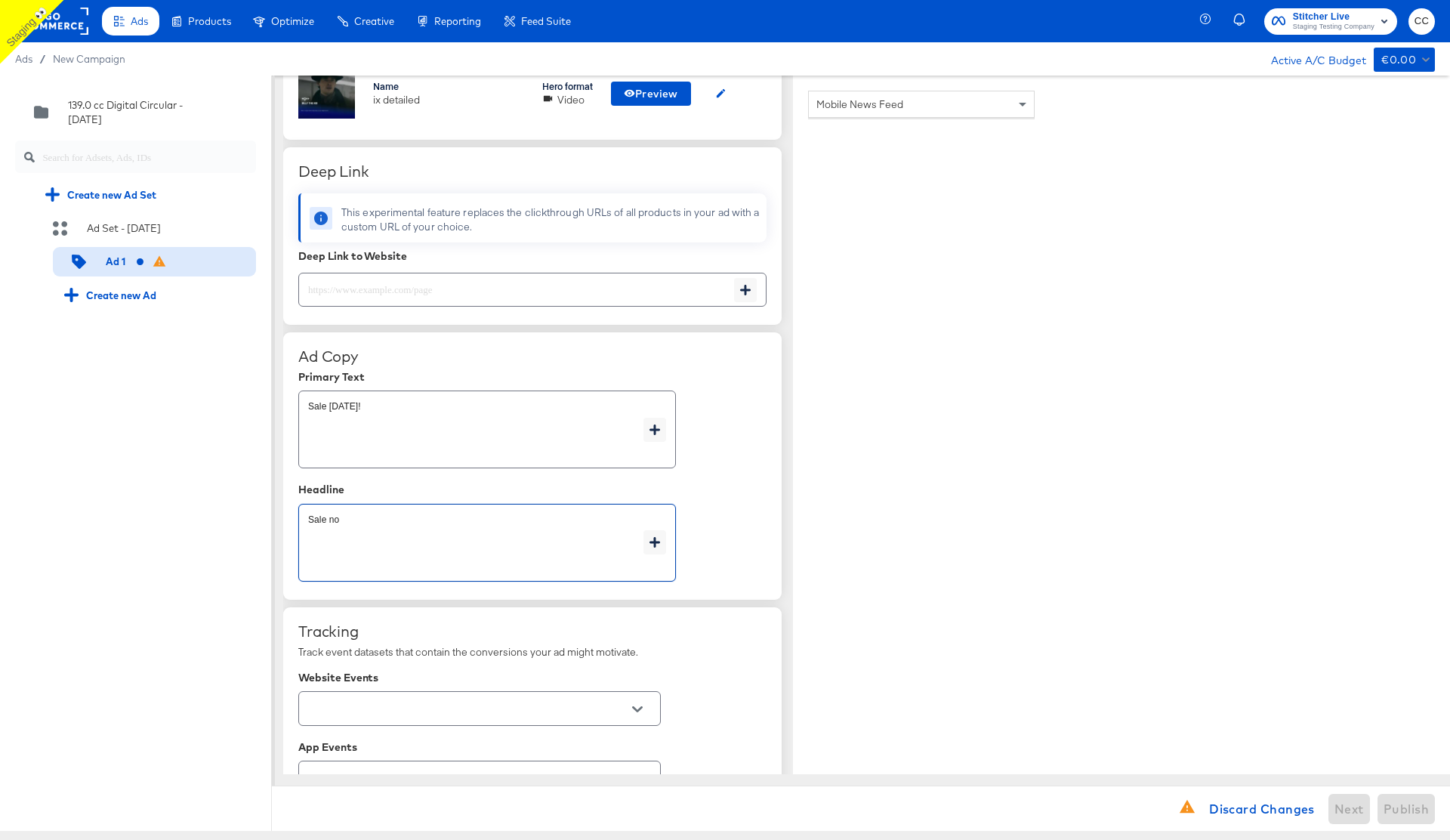
type textarea "x"
type textarea "Sale now"
type textarea "x"
type textarea "Sale now"
type textarea "x"
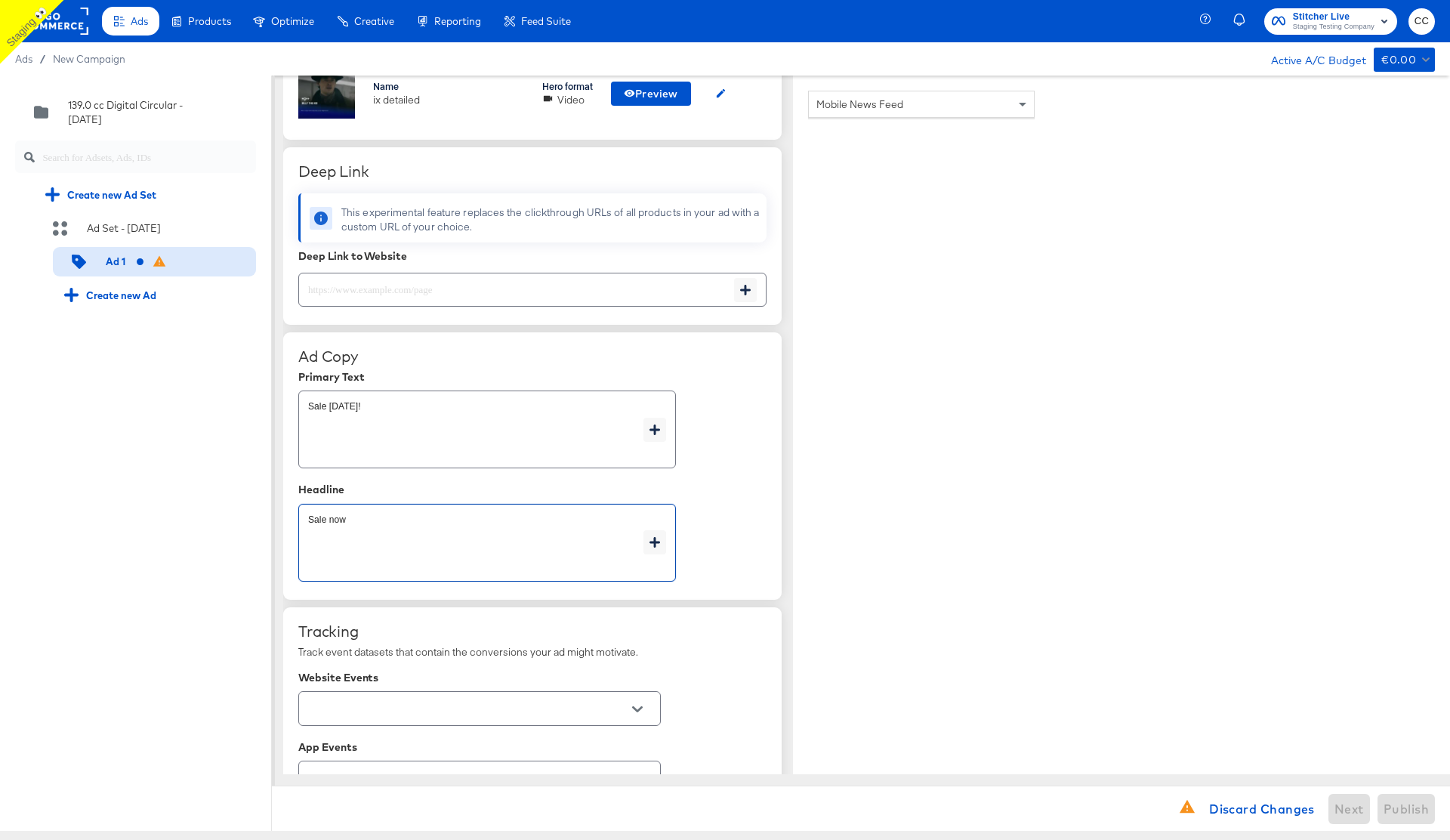
type textarea "Sale now o"
type textarea "x"
type textarea "Sale now on"
type textarea "x"
type textarea "Sale now on."
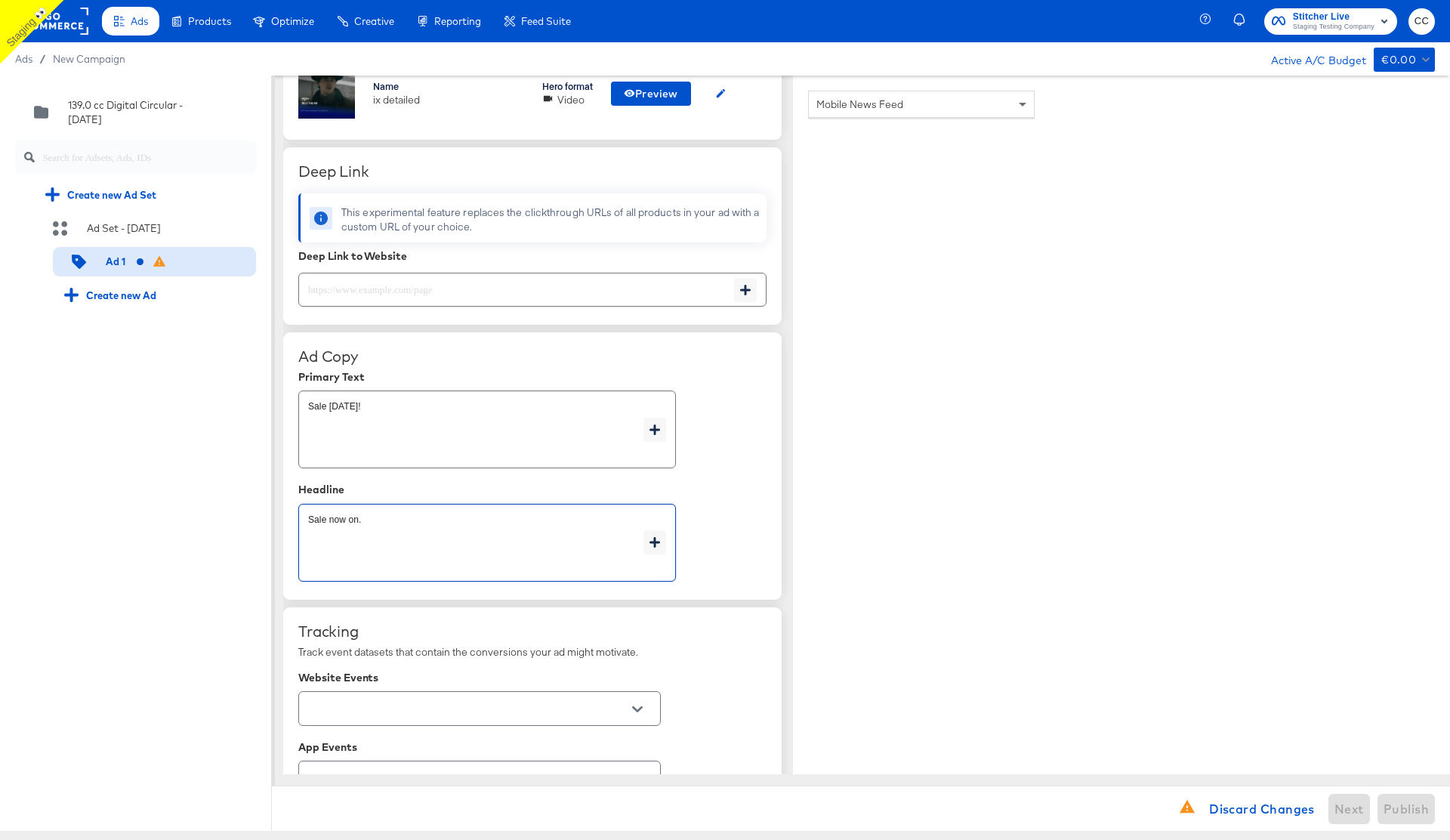
type textarea "x"
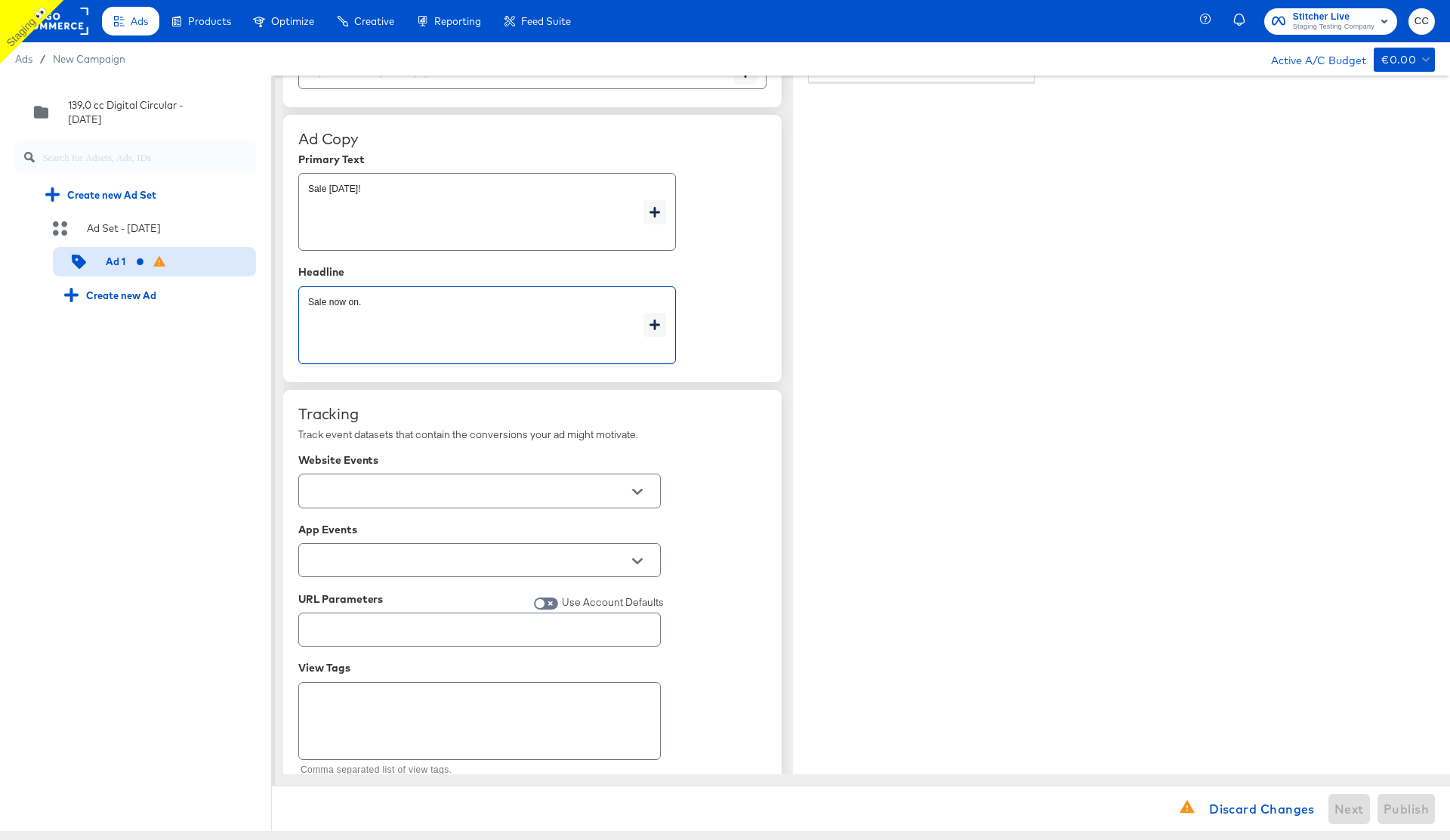
scroll to position [756, 0]
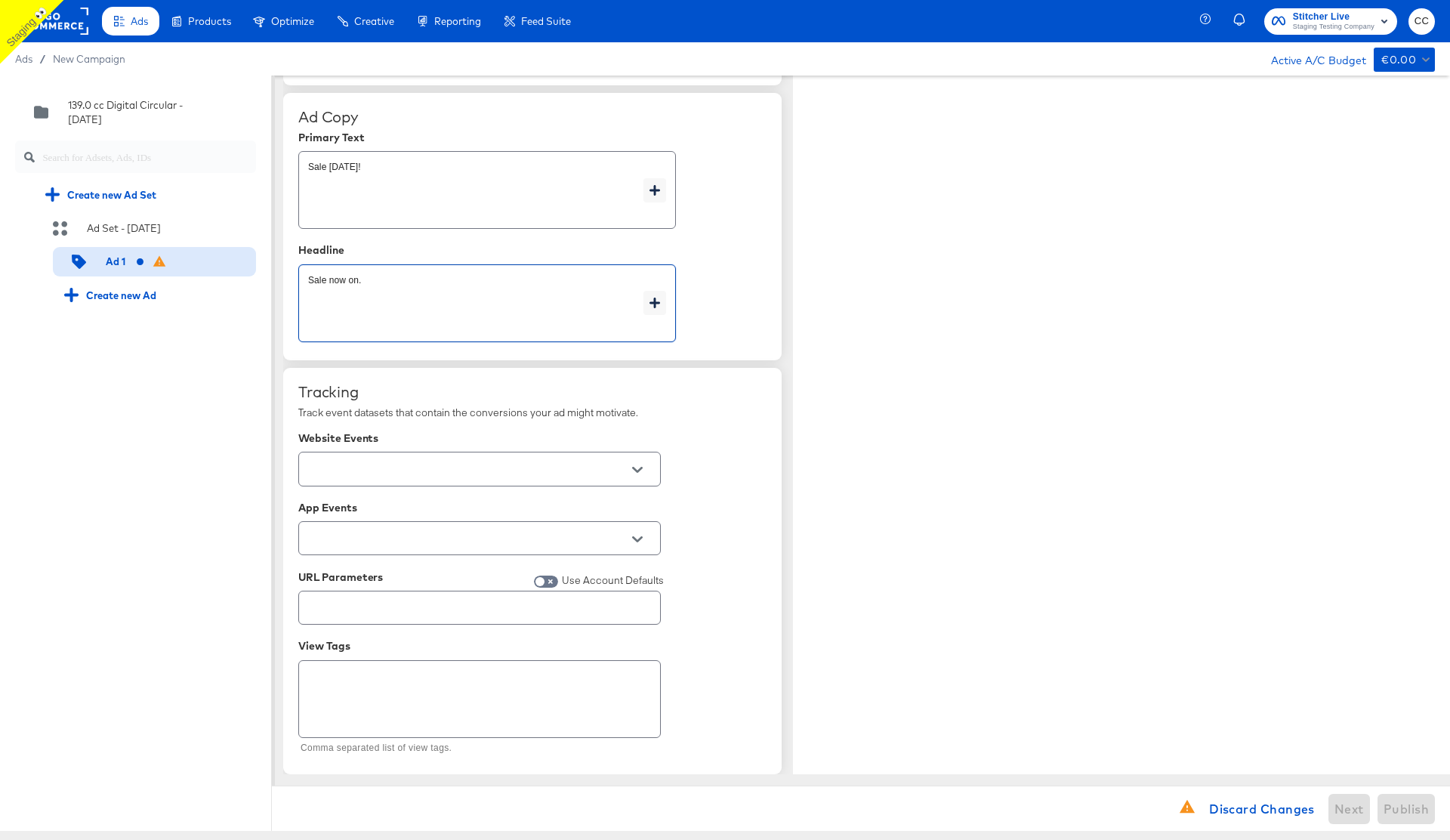
type textarea "Sale now on."
type textarea "x"
click at [1178, 688] on div "Mobile News Feed" at bounding box center [1122, 396] width 657 height 756
click at [1406, 807] on span "Publish" at bounding box center [1406, 808] width 45 height 21
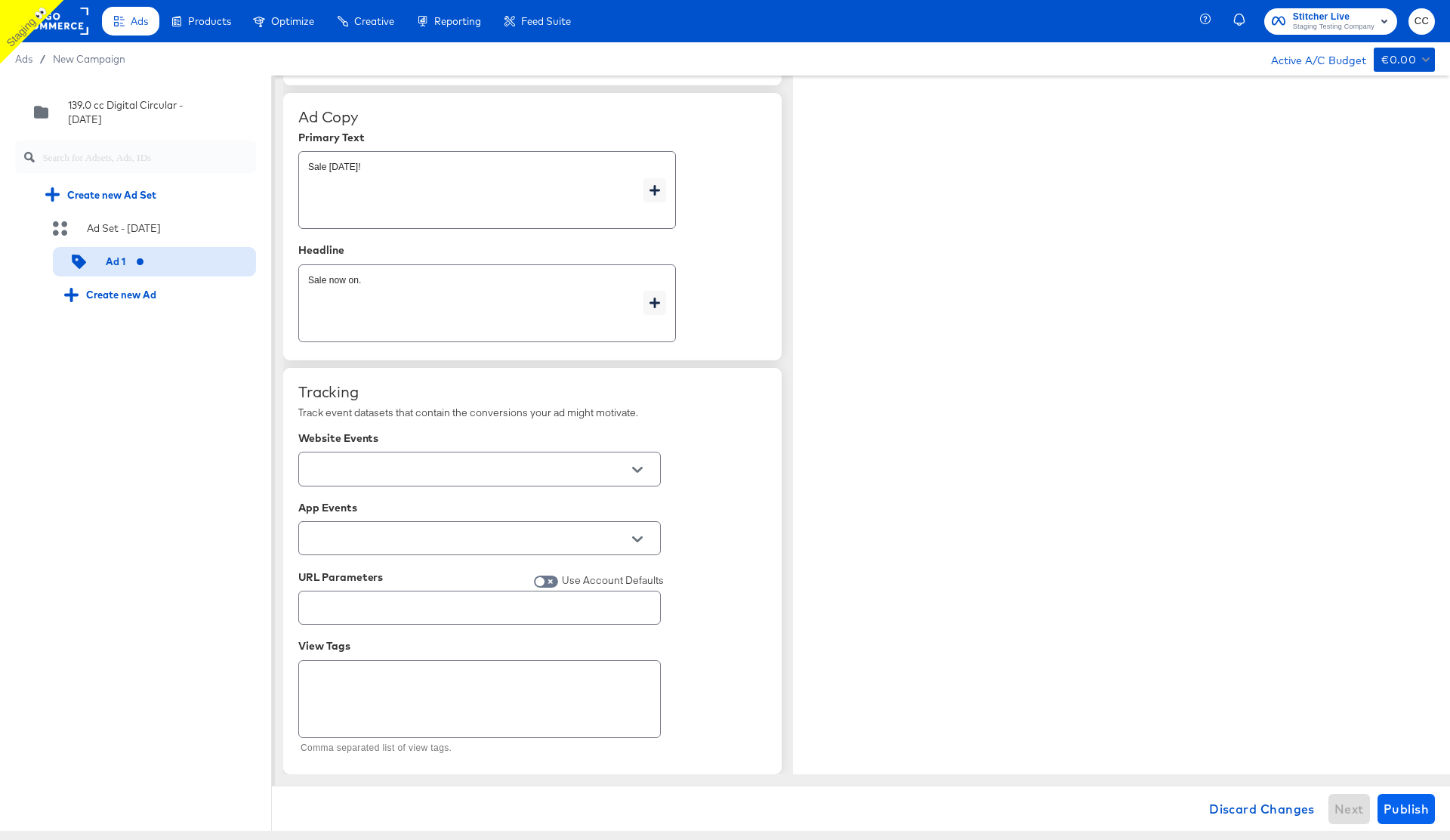
type textarea "x"
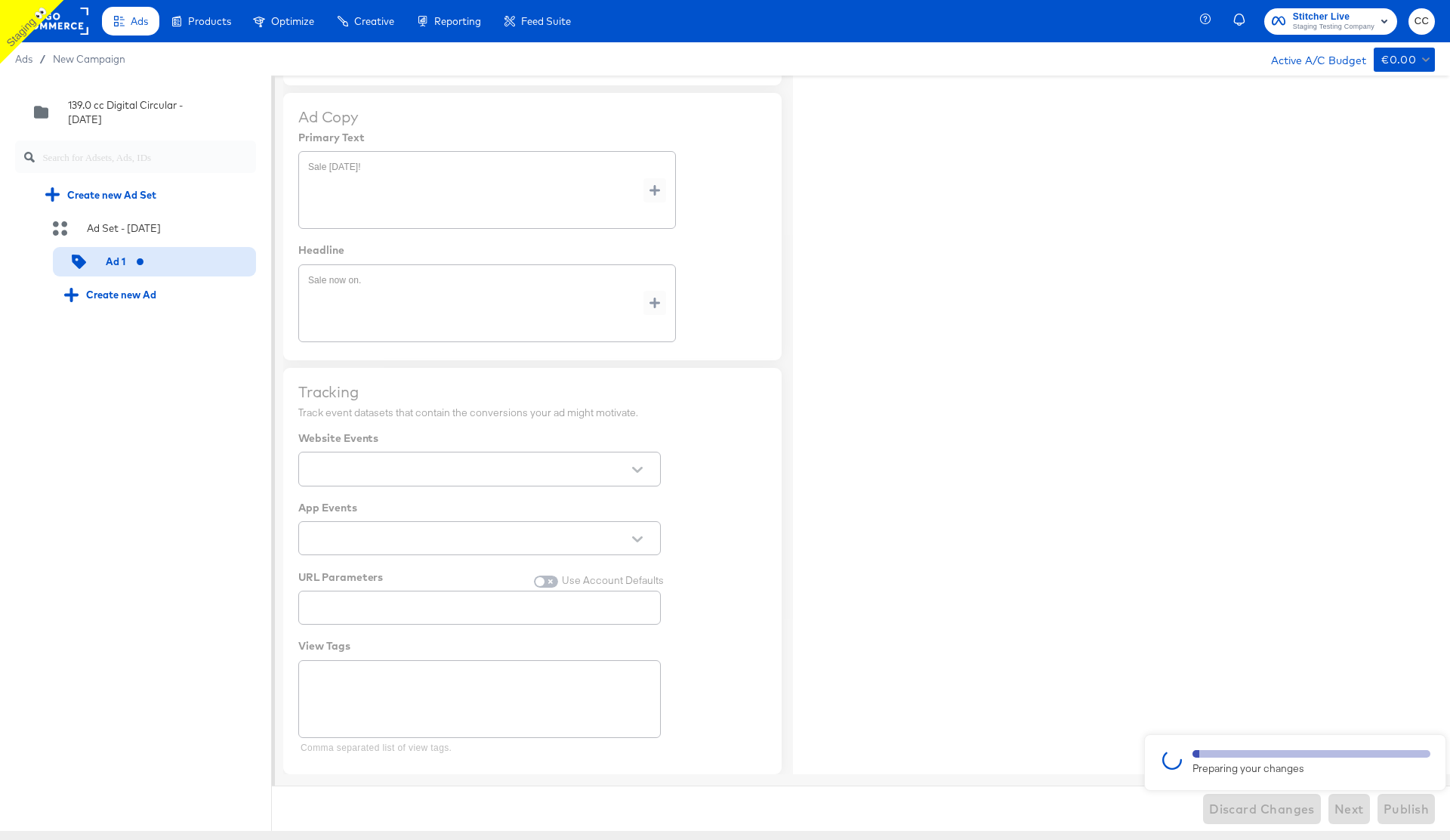
type textarea "x"
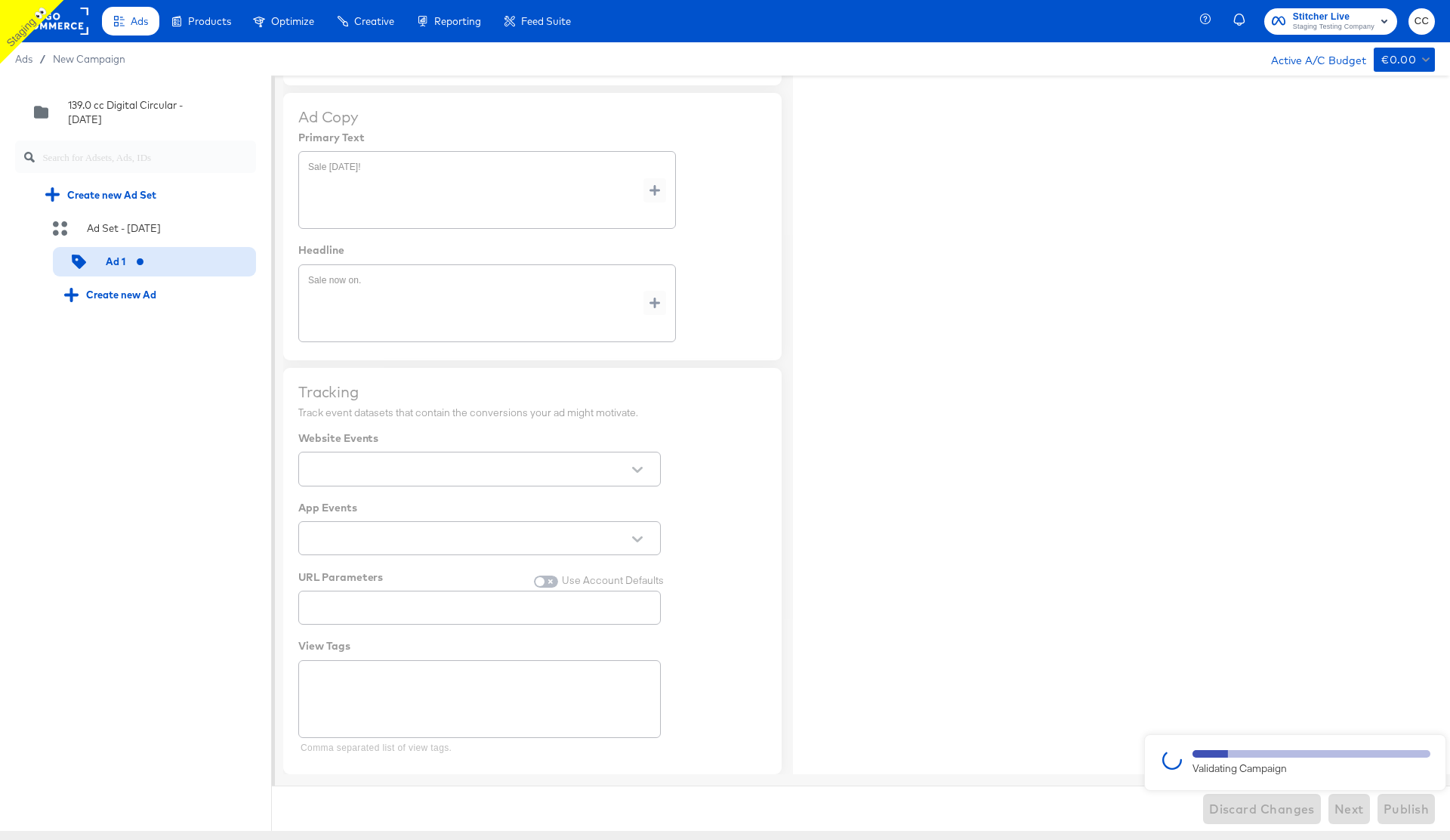
type textarea "x"
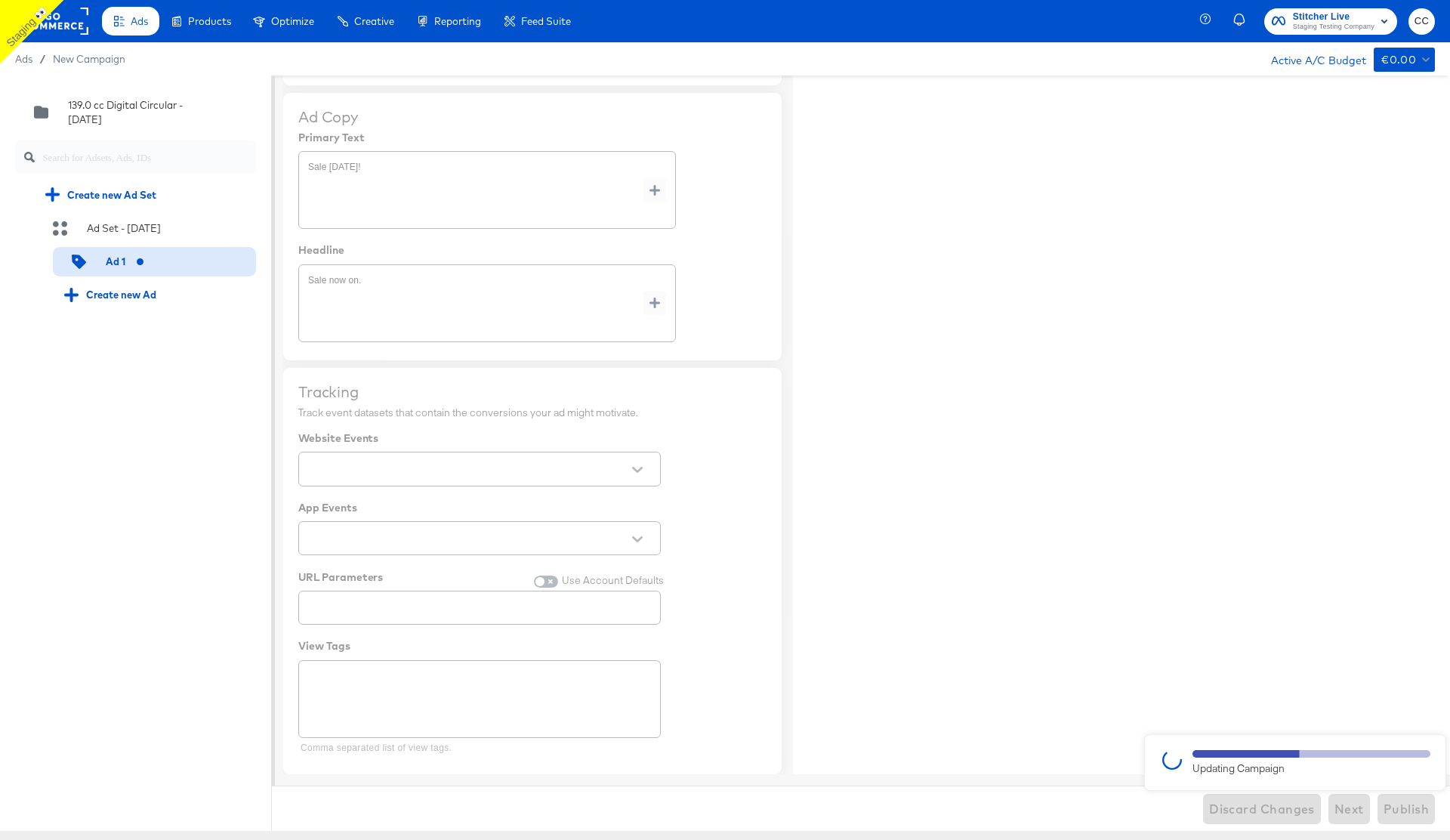
type textarea "x"
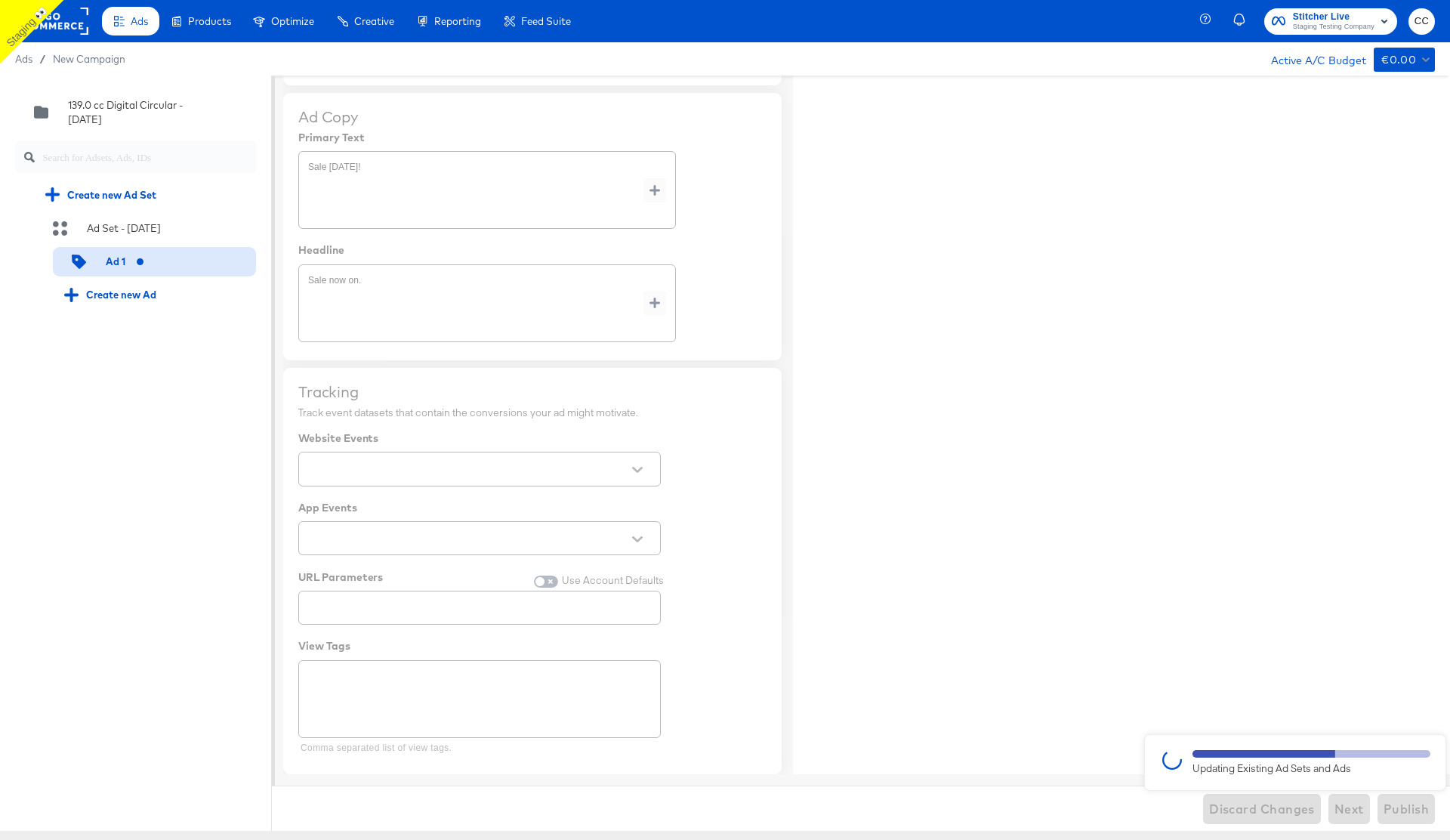
type textarea "x"
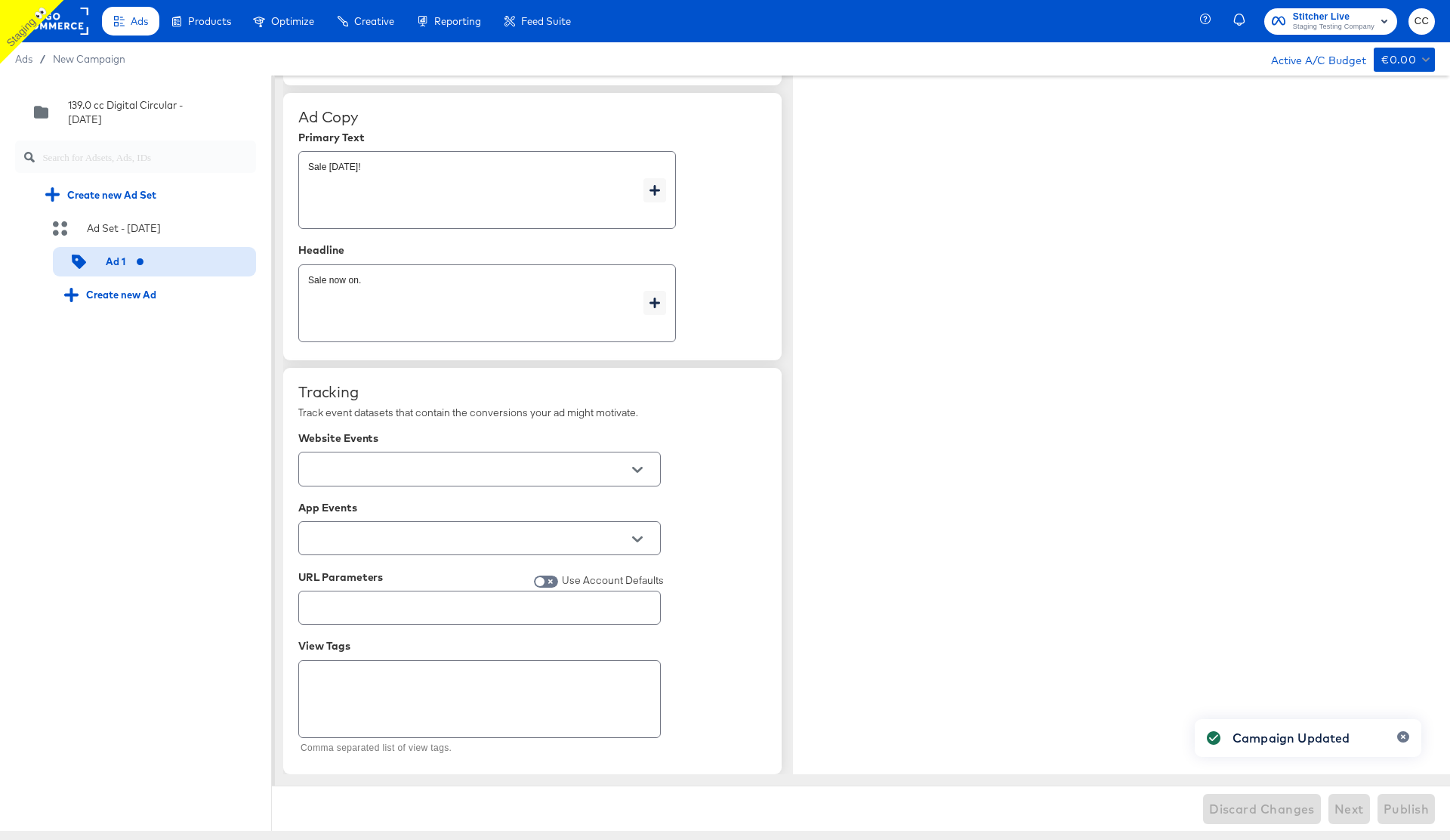
type textarea "x"
click at [1238, 17] on icon "button" at bounding box center [1239, 19] width 13 height 13
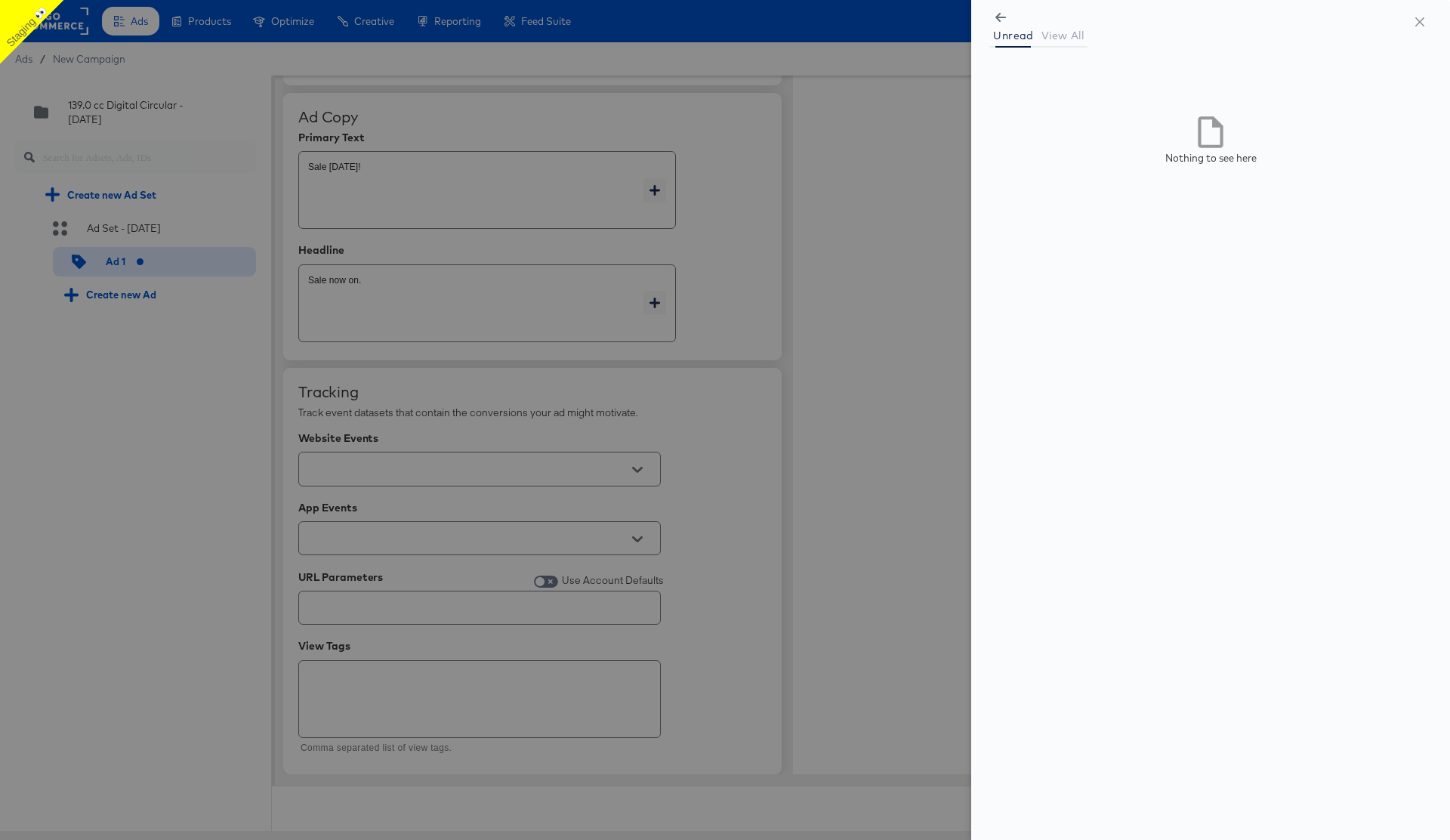
click at [1067, 36] on span "View All" at bounding box center [1062, 36] width 42 height 12
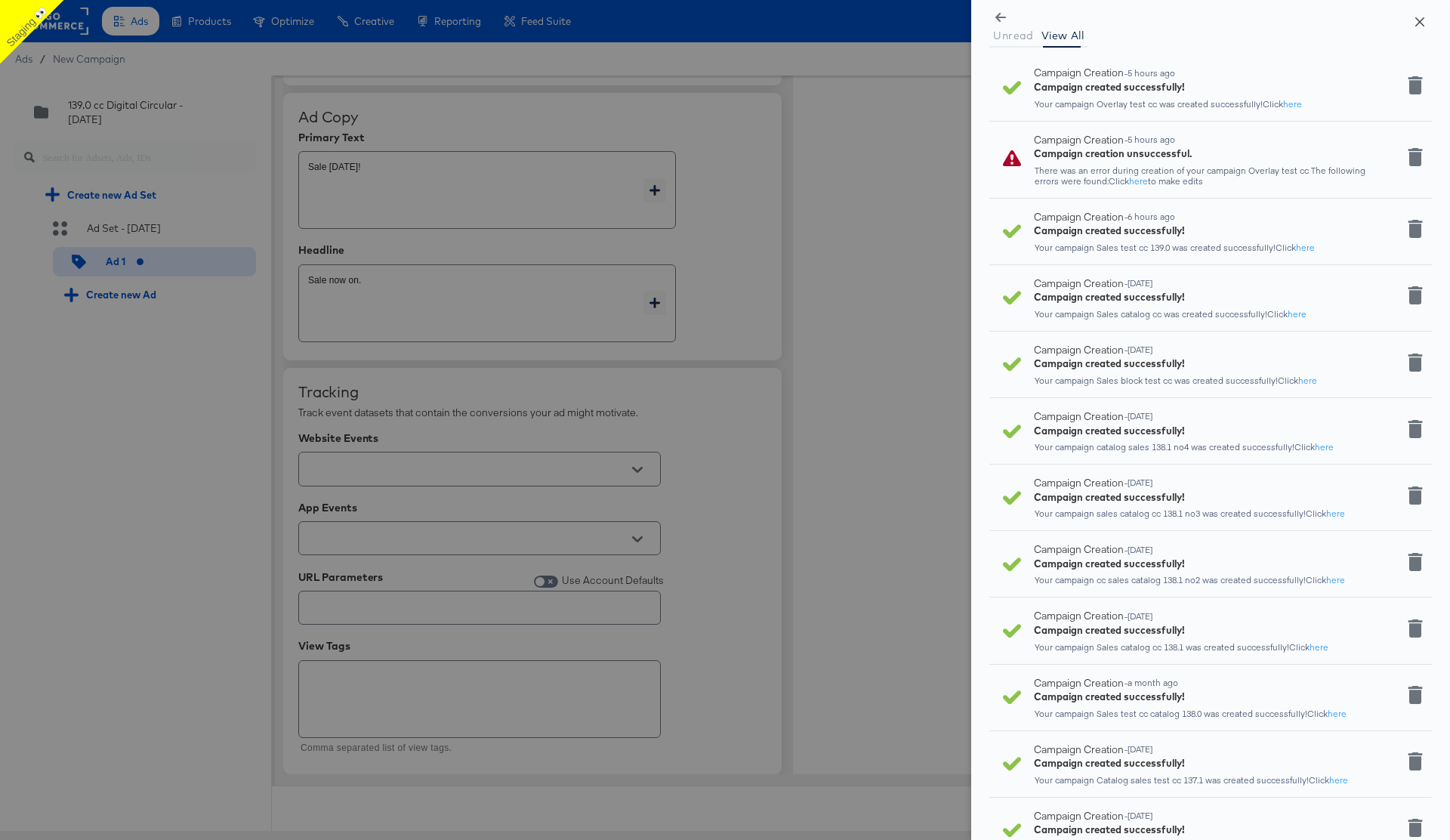
click at [1420, 22] on icon "close" at bounding box center [1420, 21] width 9 height 9
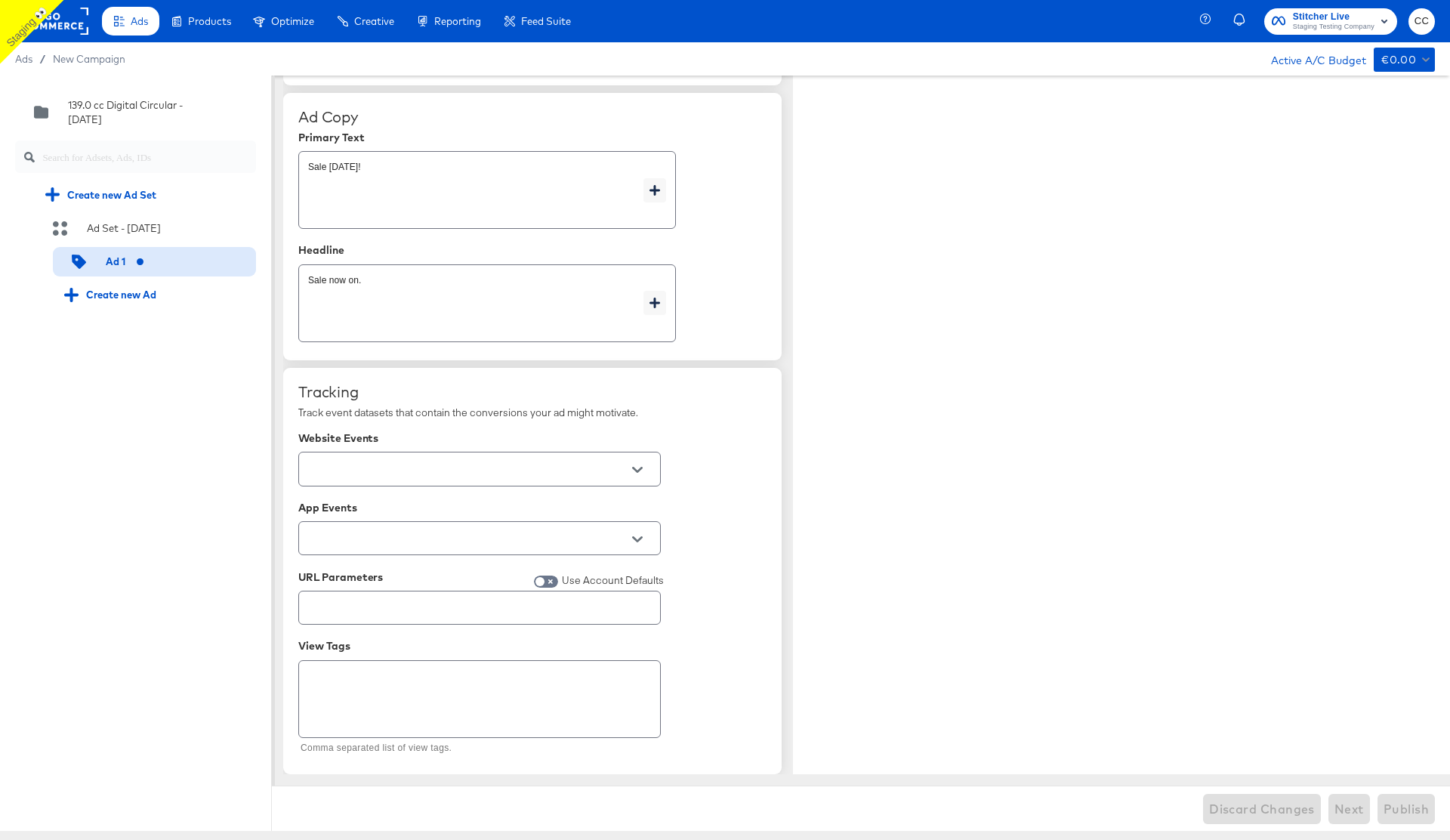
click at [1235, 19] on icon "button" at bounding box center [1239, 19] width 13 height 13
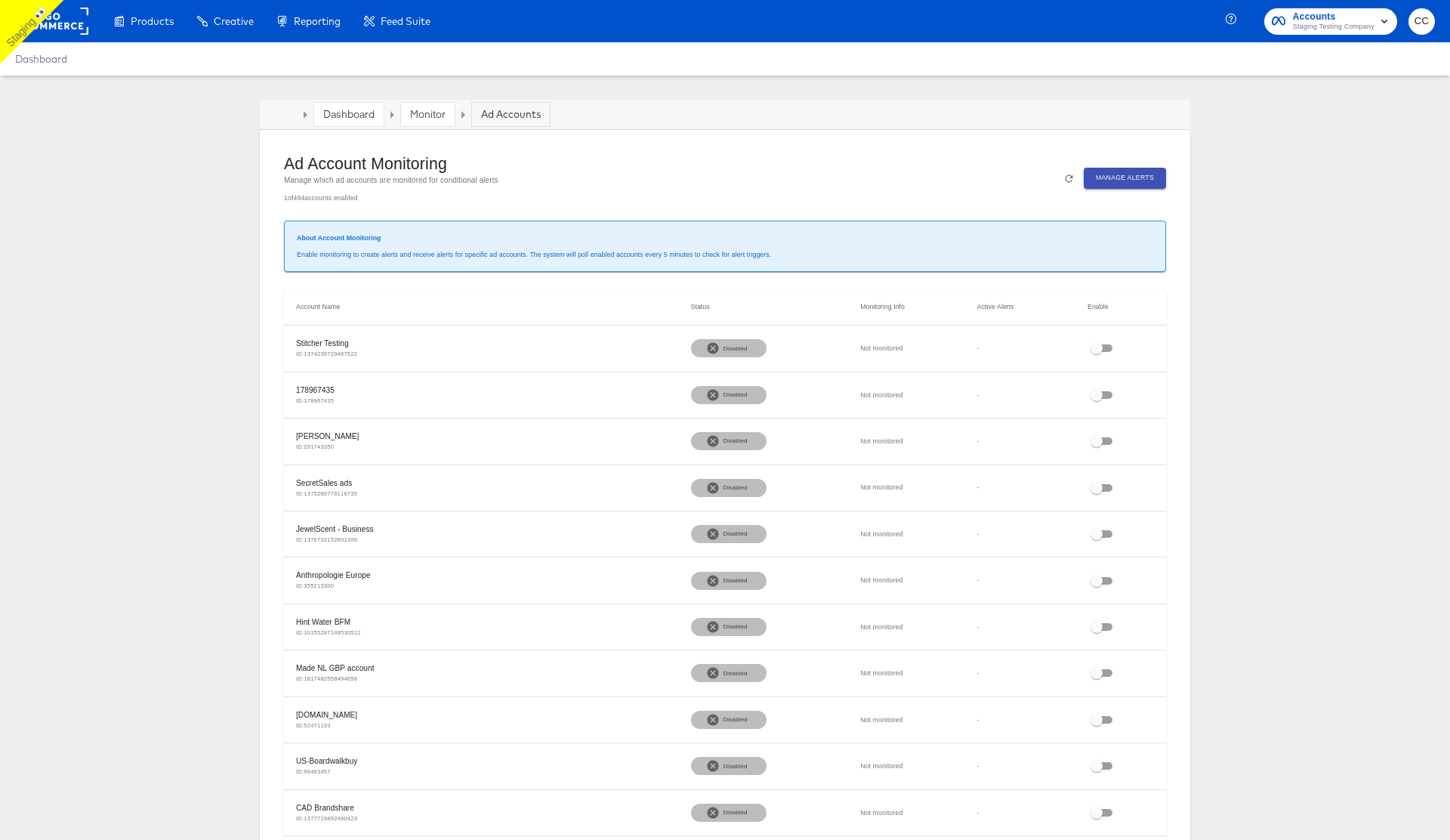
click at [1111, 186] on button "Manage Alerts" at bounding box center [1125, 178] width 82 height 20
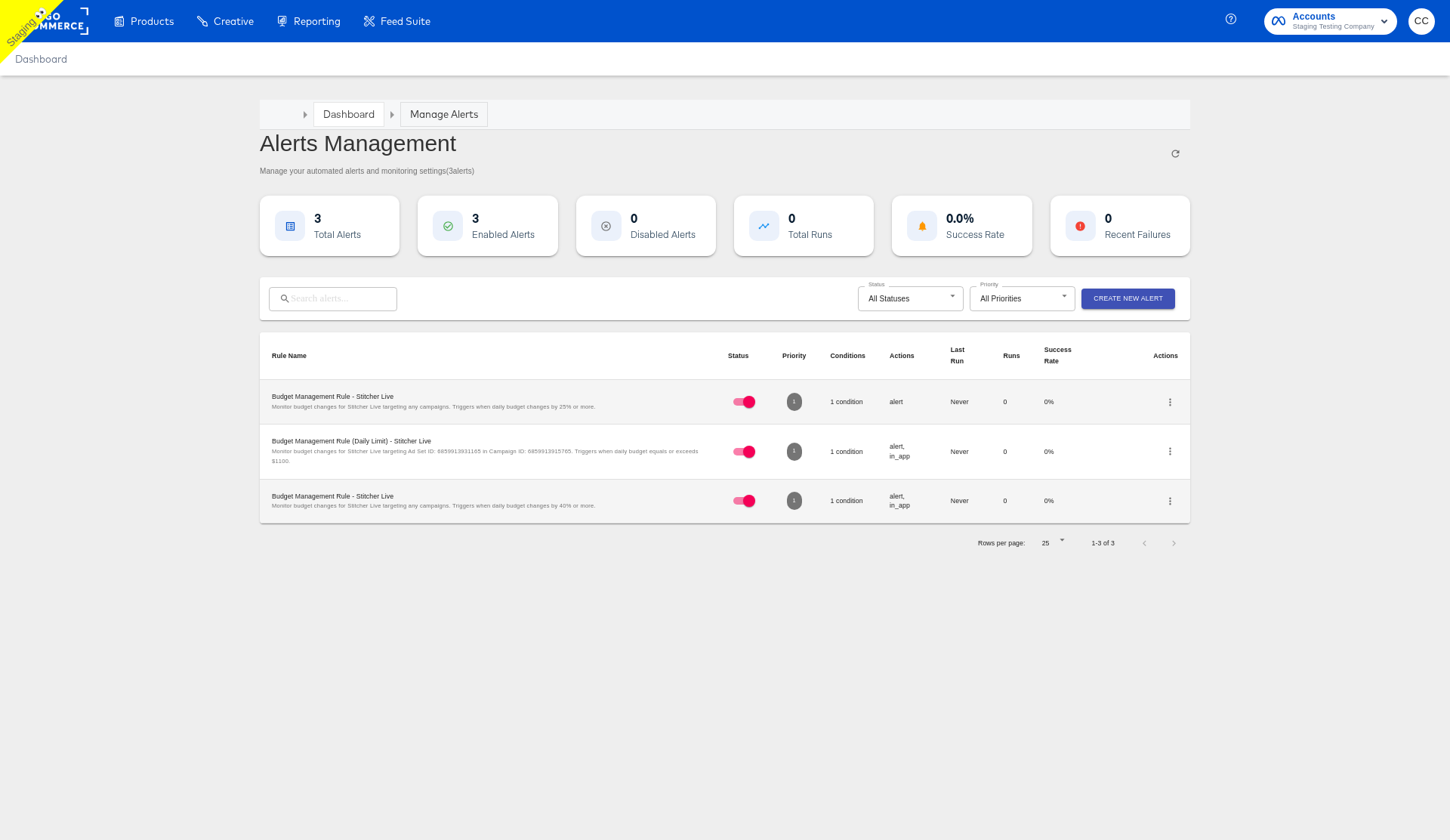
click at [1173, 398] on icon "button" at bounding box center [1170, 402] width 12 height 12
click at [1276, 282] on div at bounding box center [725, 420] width 1450 height 840
click at [1156, 298] on span "Create New Alert" at bounding box center [1128, 298] width 69 height 12
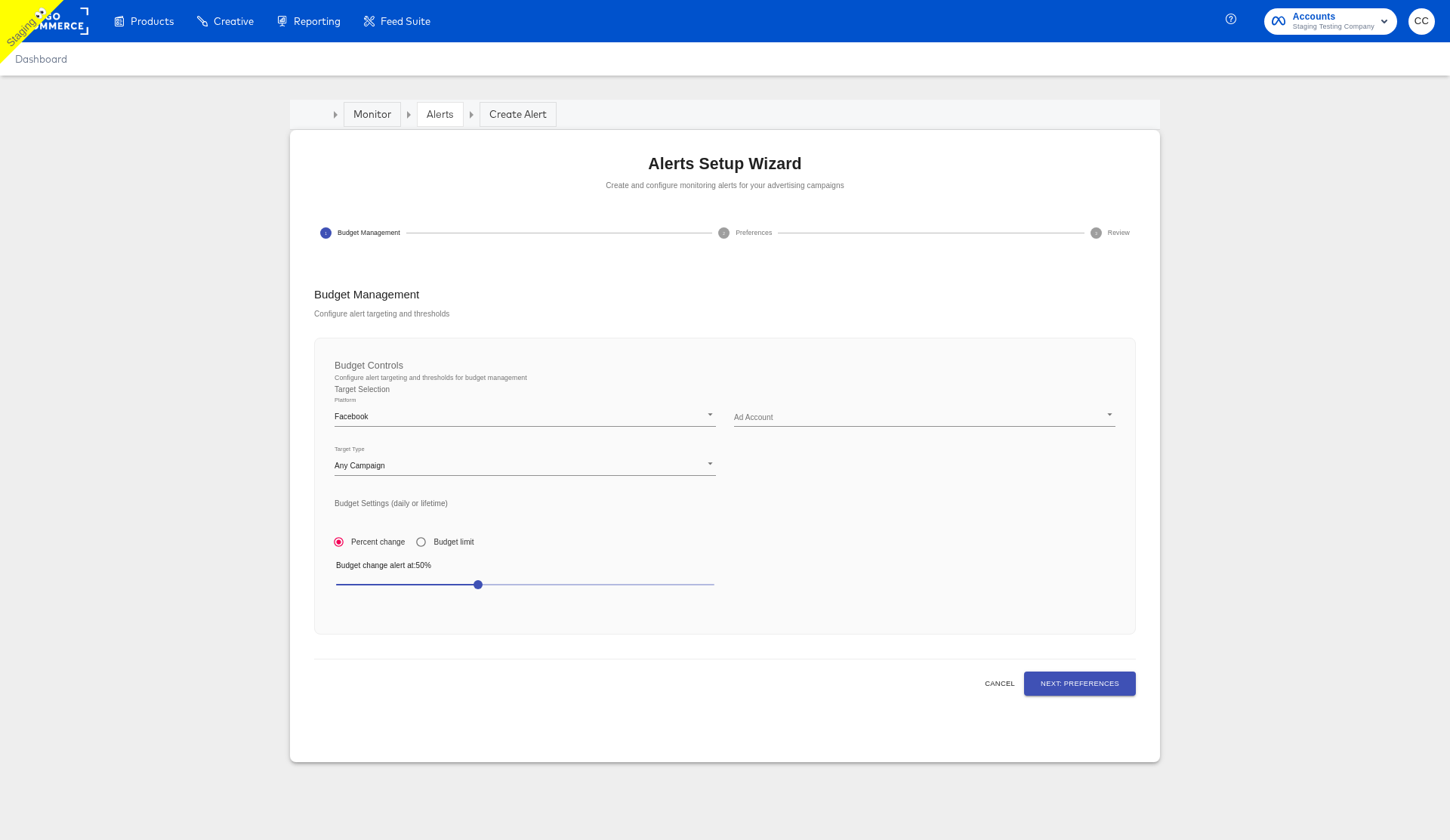
click at [772, 407] on div "Ad Account ​" at bounding box center [925, 411] width 382 height 31
click at [789, 420] on body "Products Creative Reporting Feed Suite Accounts Staging Testing Company CC Dash…" at bounding box center [725, 420] width 1450 height 840
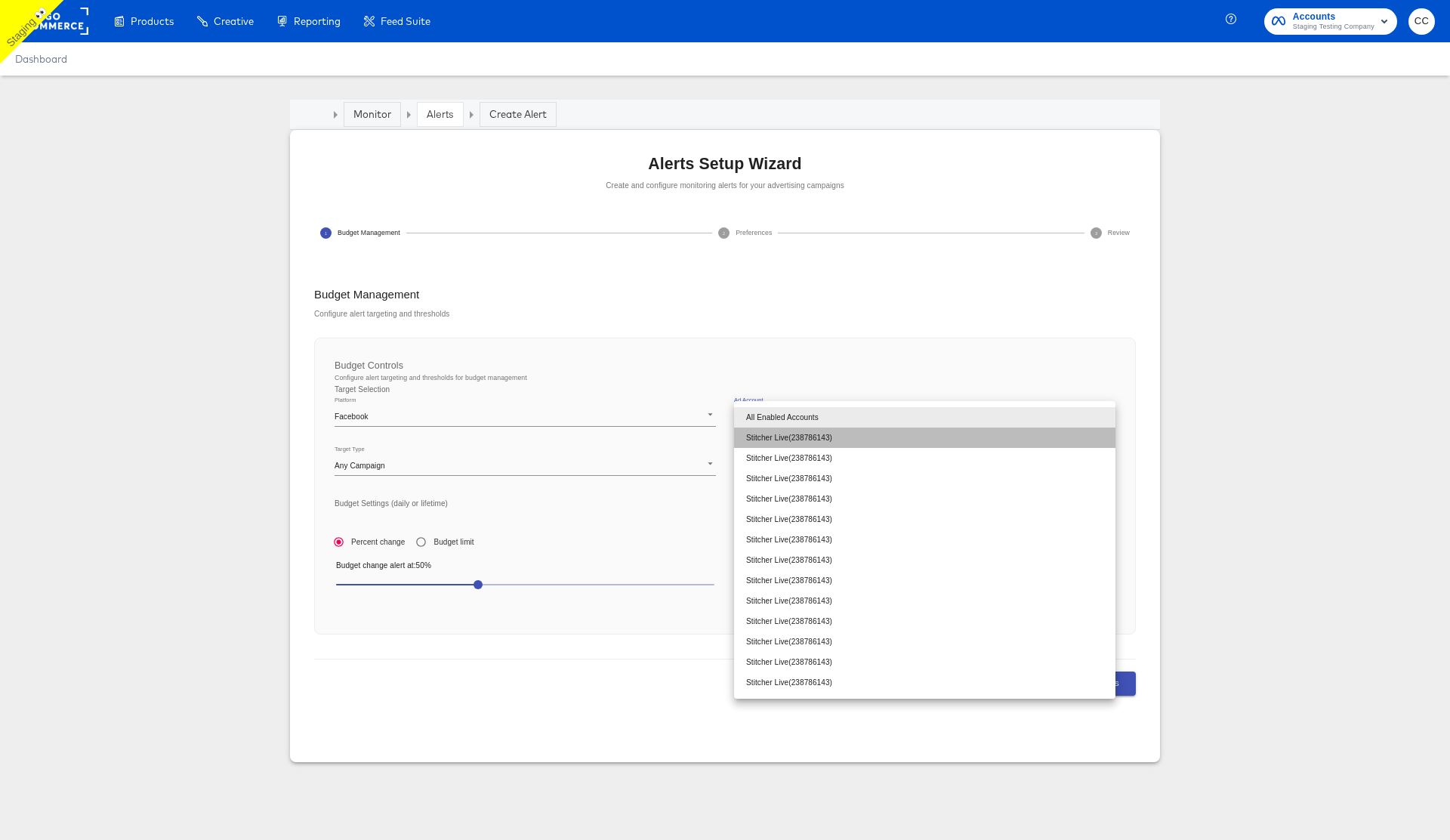
click at [819, 435] on li "Stitcher Live ( 238786143 )" at bounding box center [925, 437] width 382 height 20
type input "238786143"
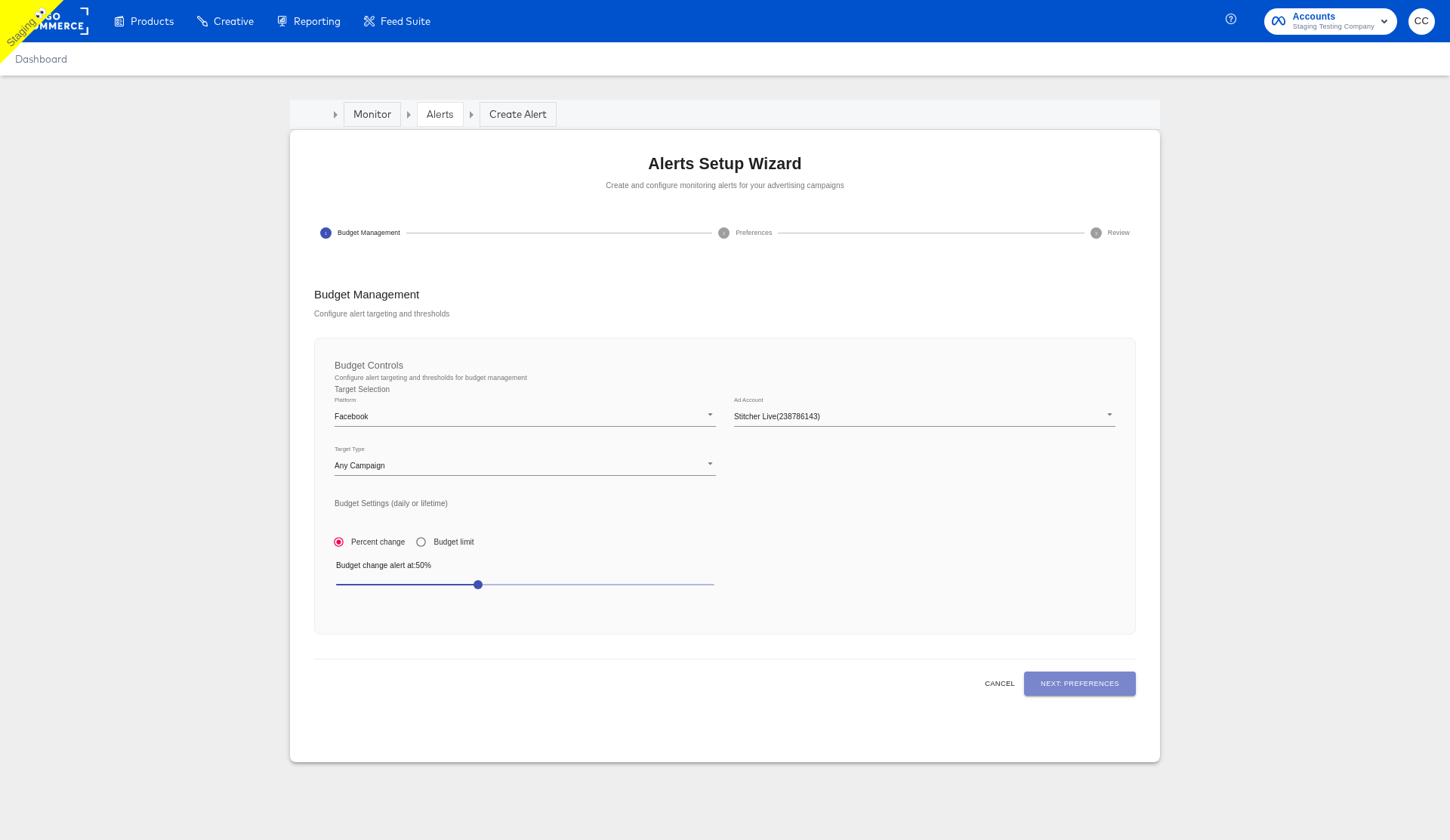
click at [1086, 675] on button "Next: Preferences" at bounding box center [1080, 683] width 112 height 24
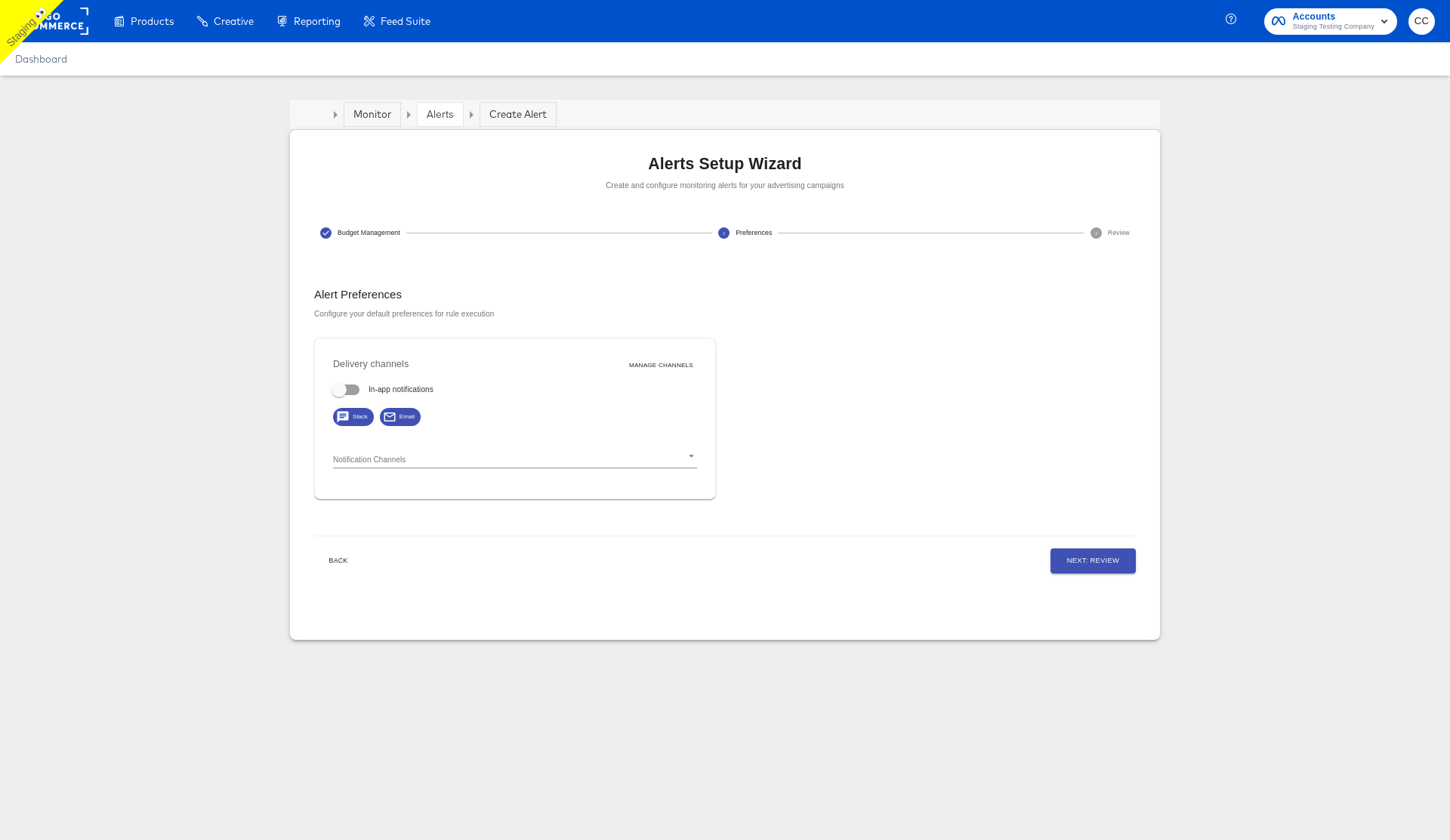
click at [335, 566] on span "Back" at bounding box center [338, 560] width 37 height 12
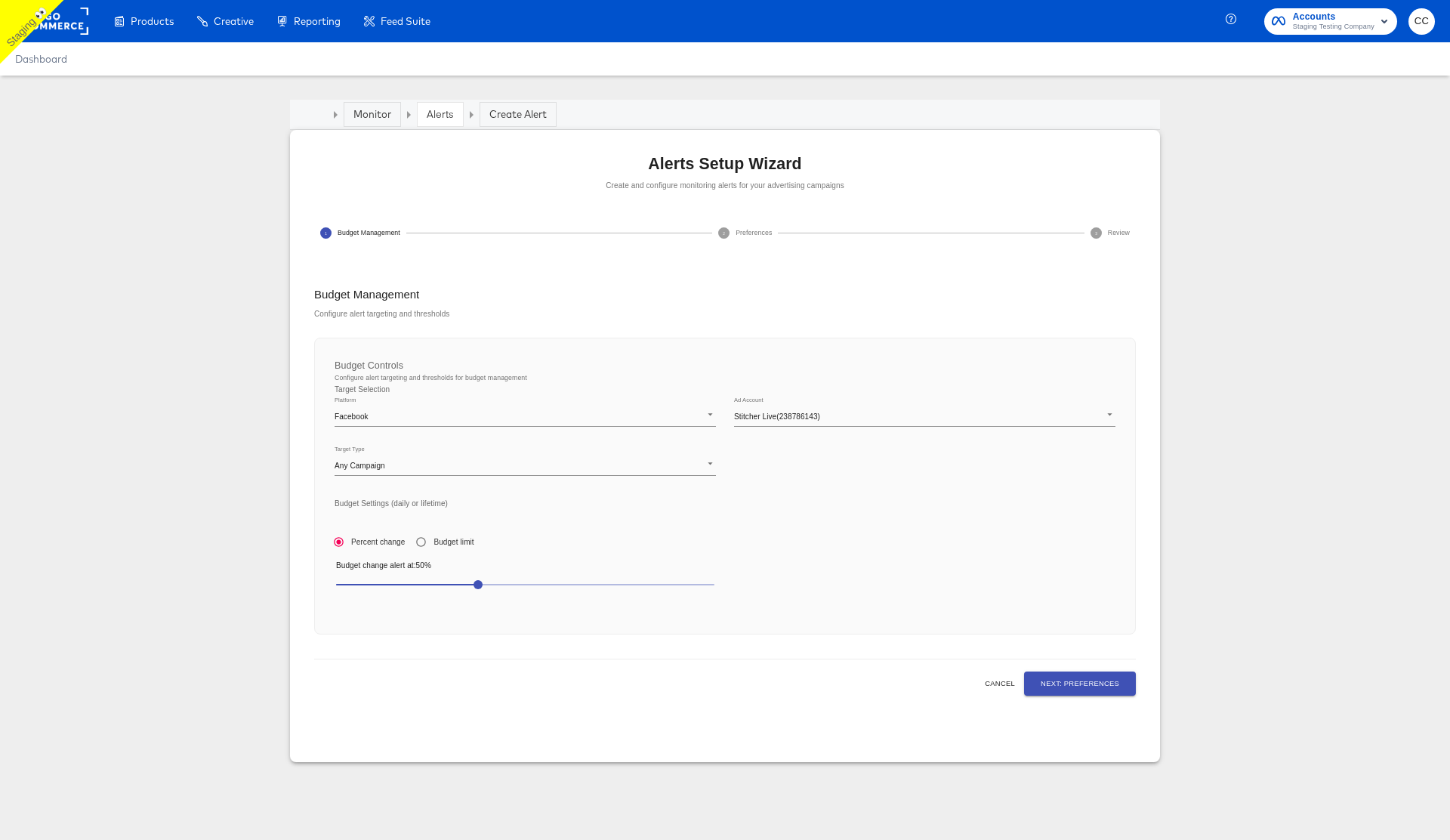
click at [1065, 683] on span "Next: Preferences" at bounding box center [1079, 684] width 78 height 12
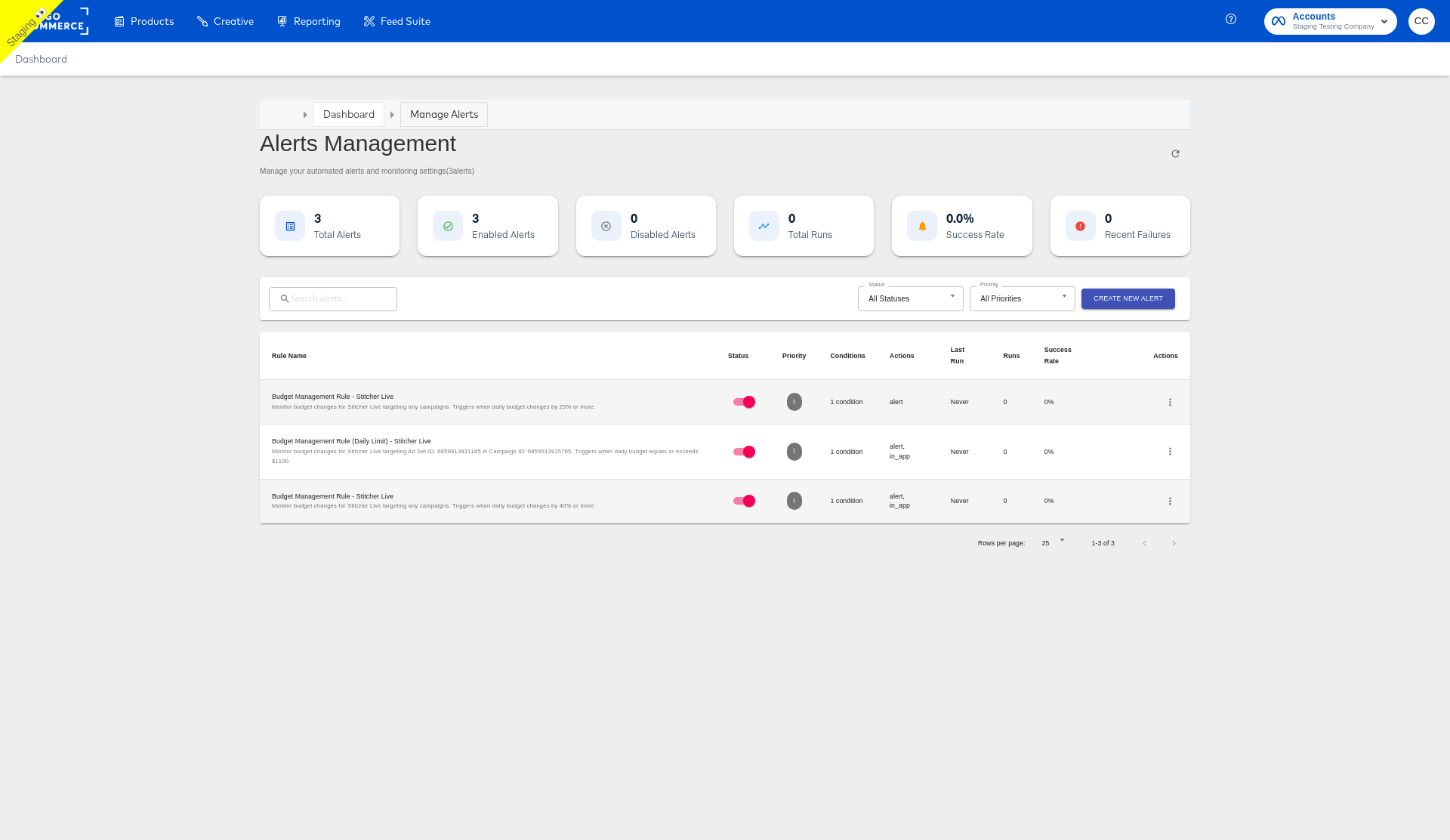
click at [1258, 211] on article "Dashboard Manage Alerts Alerts Management Manage your automated alerts and moni…" at bounding box center [725, 331] width 1450 height 511
click at [1166, 406] on icon "button" at bounding box center [1170, 402] width 12 height 12
click at [1204, 402] on li "Edit" at bounding box center [1207, 402] width 89 height 20
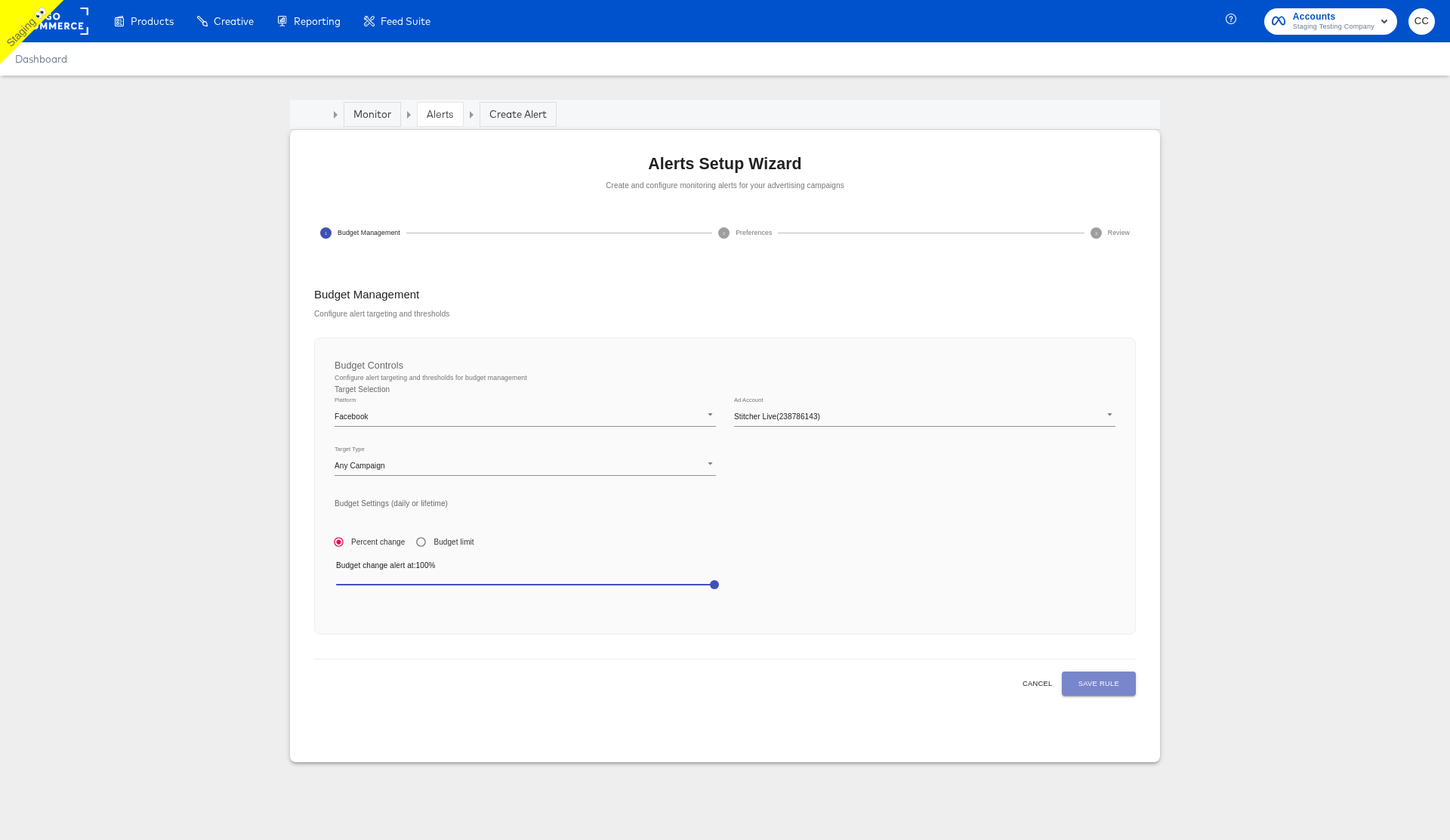
click at [1107, 682] on span "Save Rule" at bounding box center [1099, 684] width 40 height 12
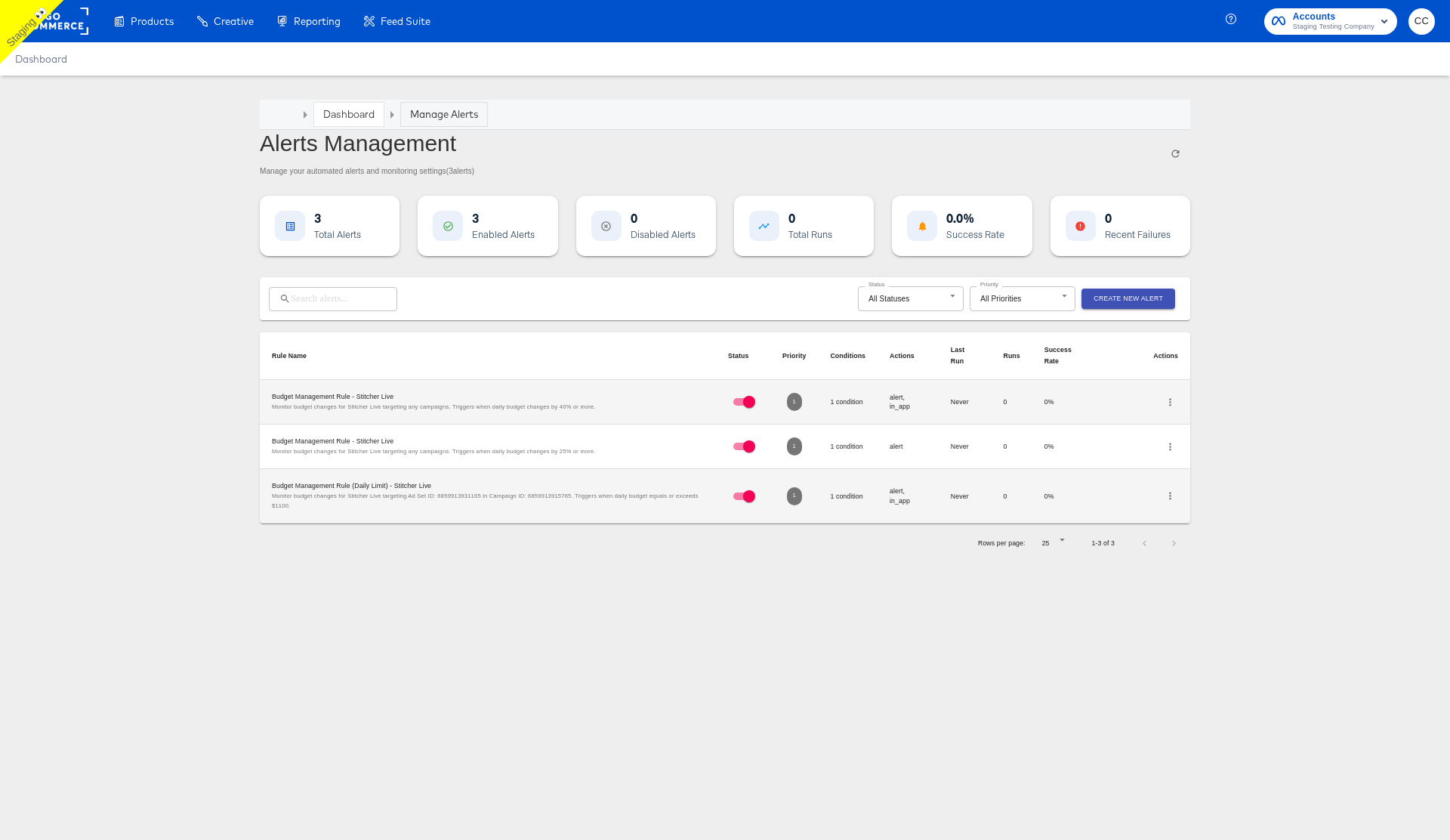
click at [1171, 405] on icon "button" at bounding box center [1170, 402] width 2 height 8
click at [1207, 399] on li "Edit" at bounding box center [1207, 402] width 89 height 20
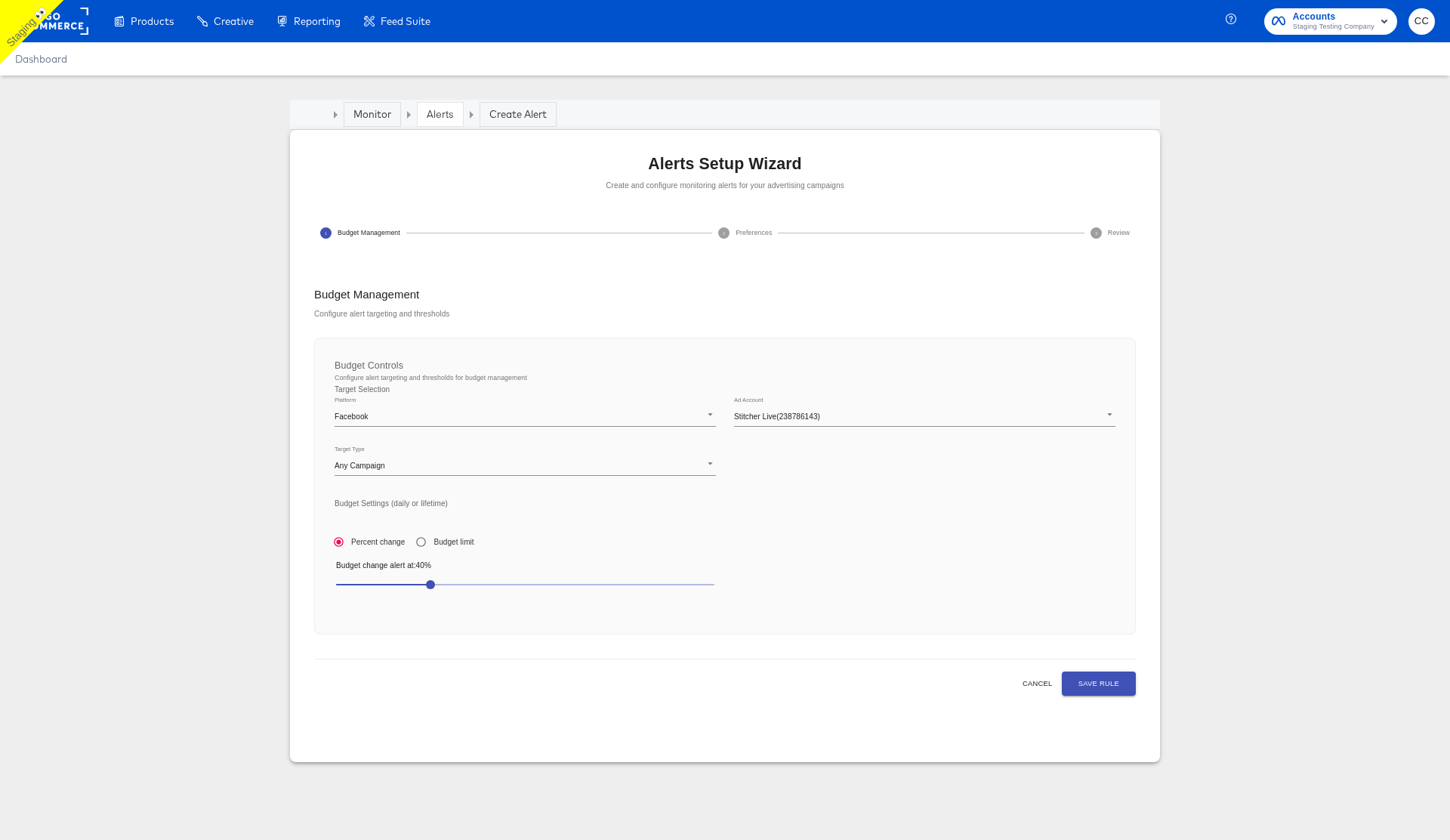
click at [1037, 683] on span "Cancel" at bounding box center [1037, 684] width 32 height 12
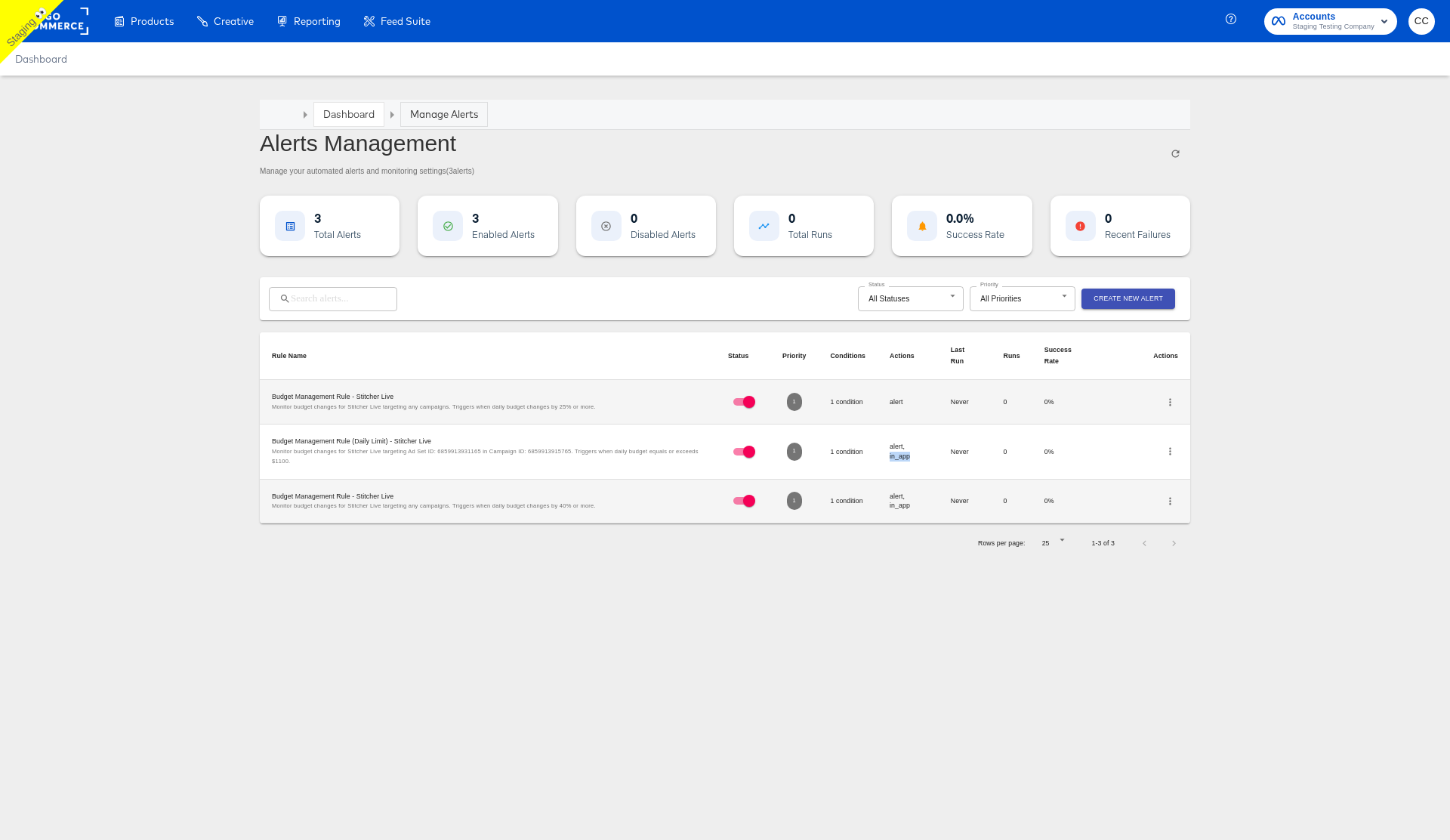
drag, startPoint x: 886, startPoint y: 455, endPoint x: 909, endPoint y: 455, distance: 23.0
click at [909, 455] on td "alert, in_app" at bounding box center [908, 451] width 61 height 54
